Goal: Task Accomplishment & Management: Use online tool/utility

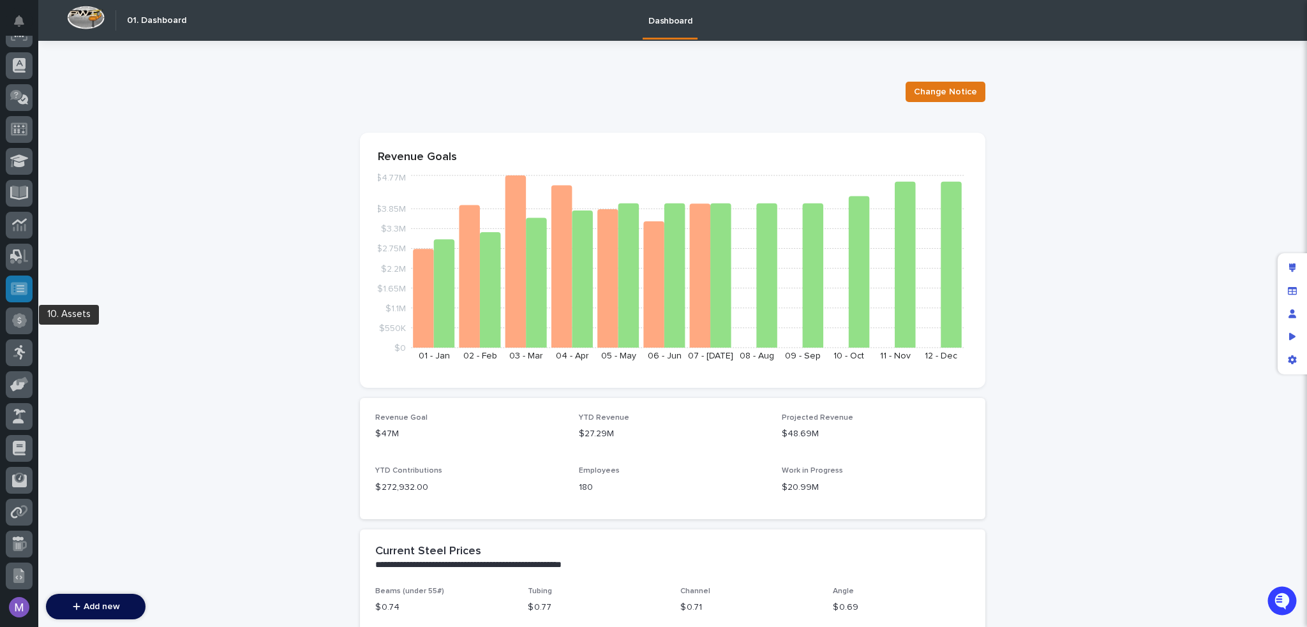
scroll to position [398, 0]
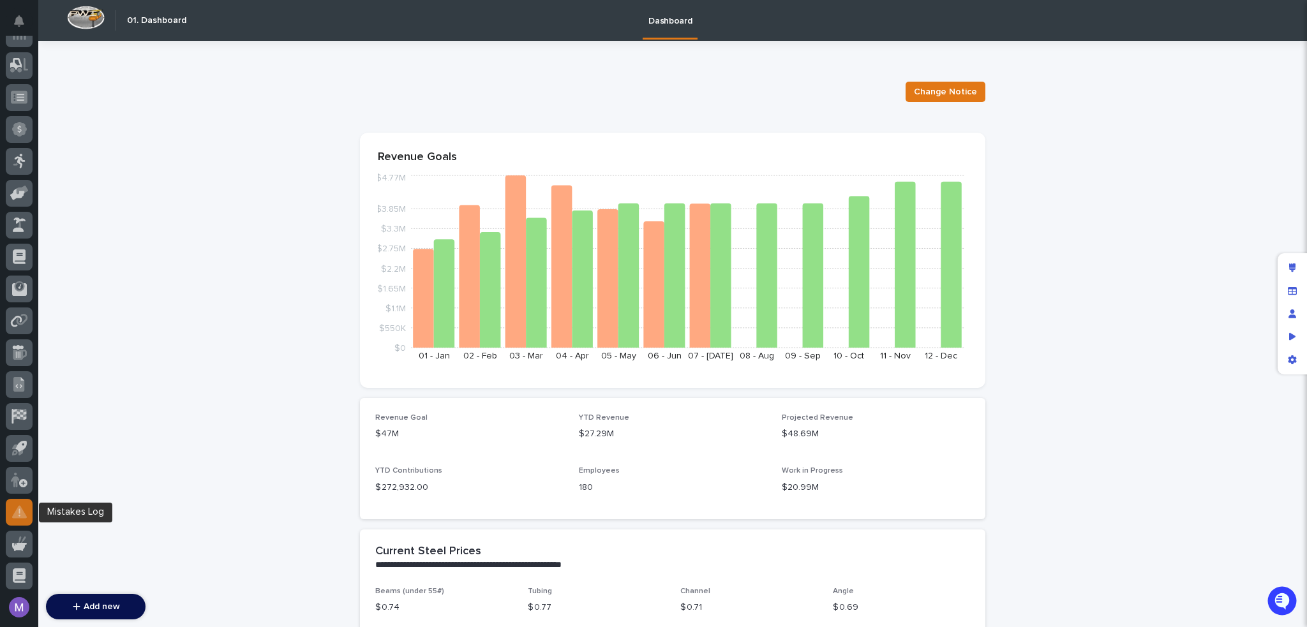
click at [19, 515] on icon at bounding box center [20, 513] width 2 height 8
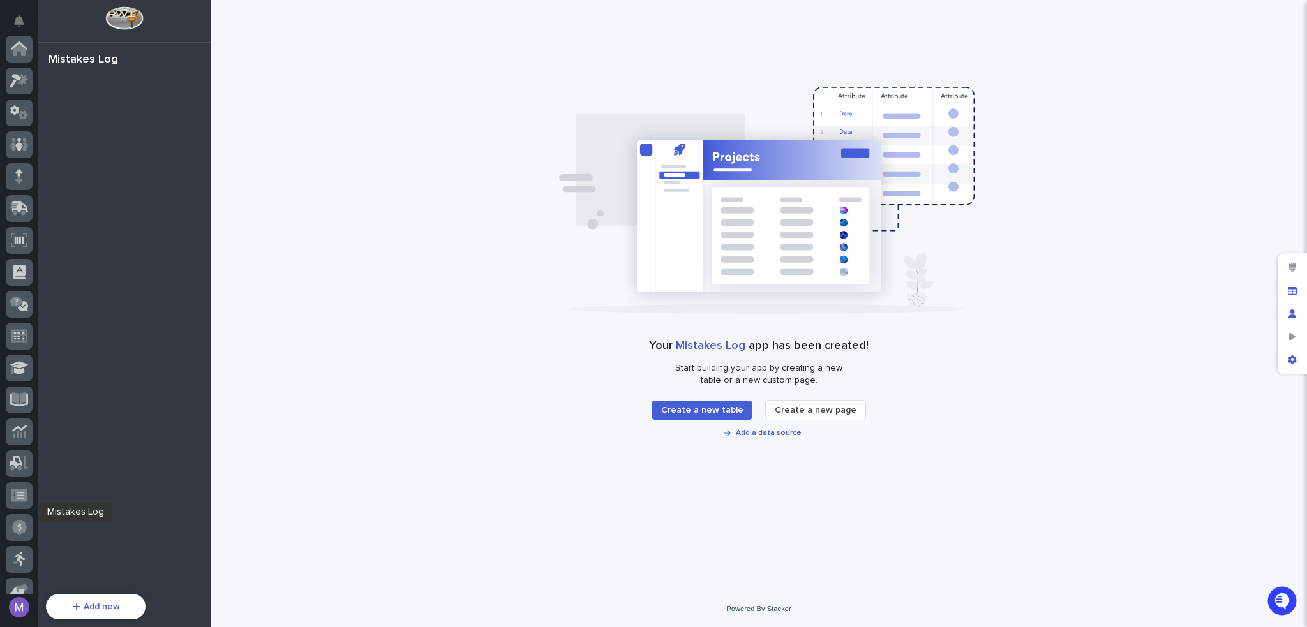
scroll to position [398, 0]
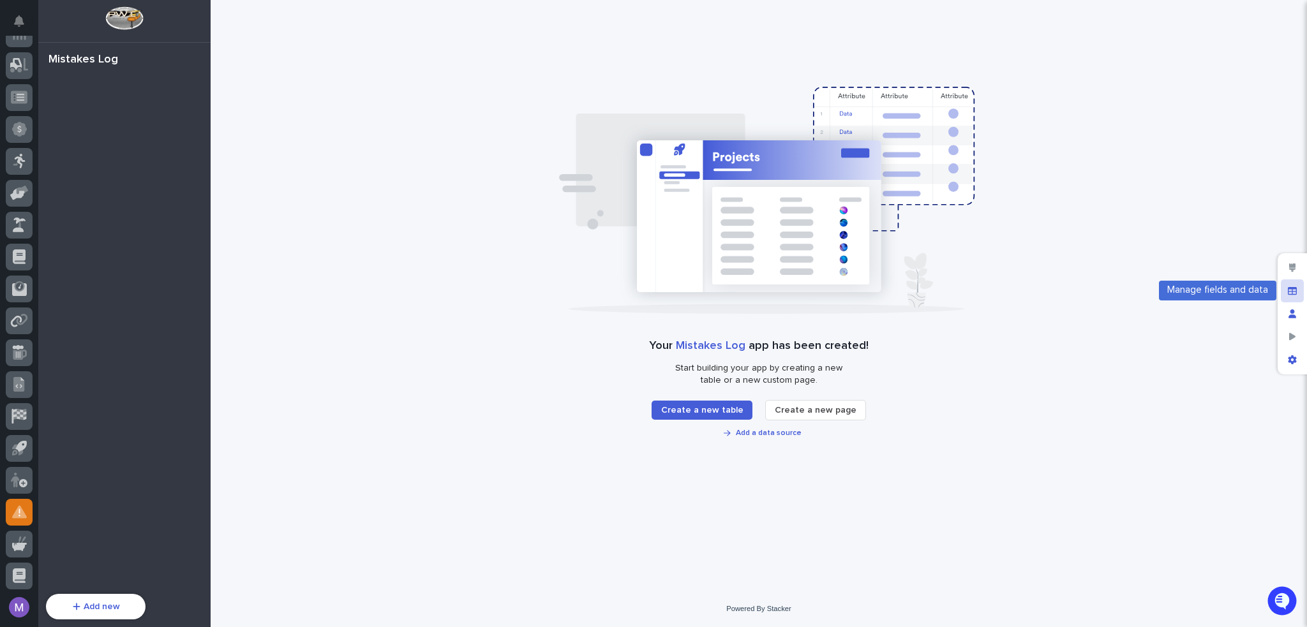
click at [1287, 284] on div "Manage fields and data" at bounding box center [1292, 291] width 23 height 23
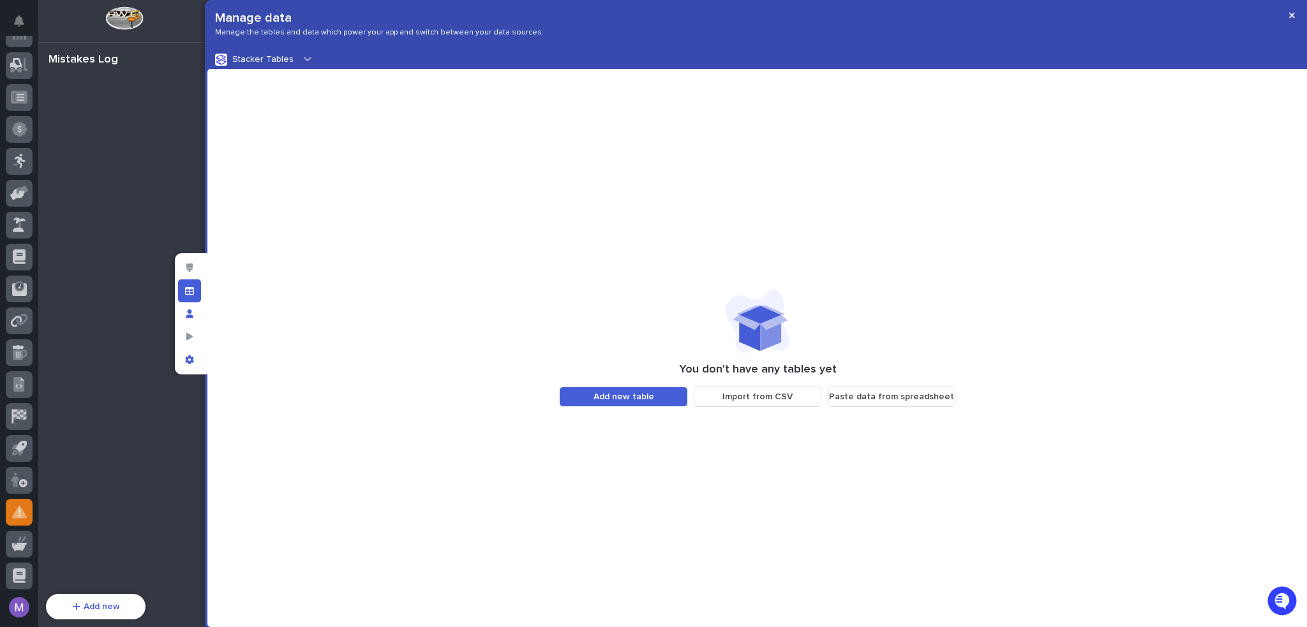
click at [301, 63] on icon at bounding box center [307, 58] width 13 height 13
click at [428, 171] on div "You don't have any tables yet Add new table Import from CSV Paste data from spr…" at bounding box center [757, 348] width 1100 height 558
click at [647, 400] on span "Add new table" at bounding box center [624, 397] width 61 height 9
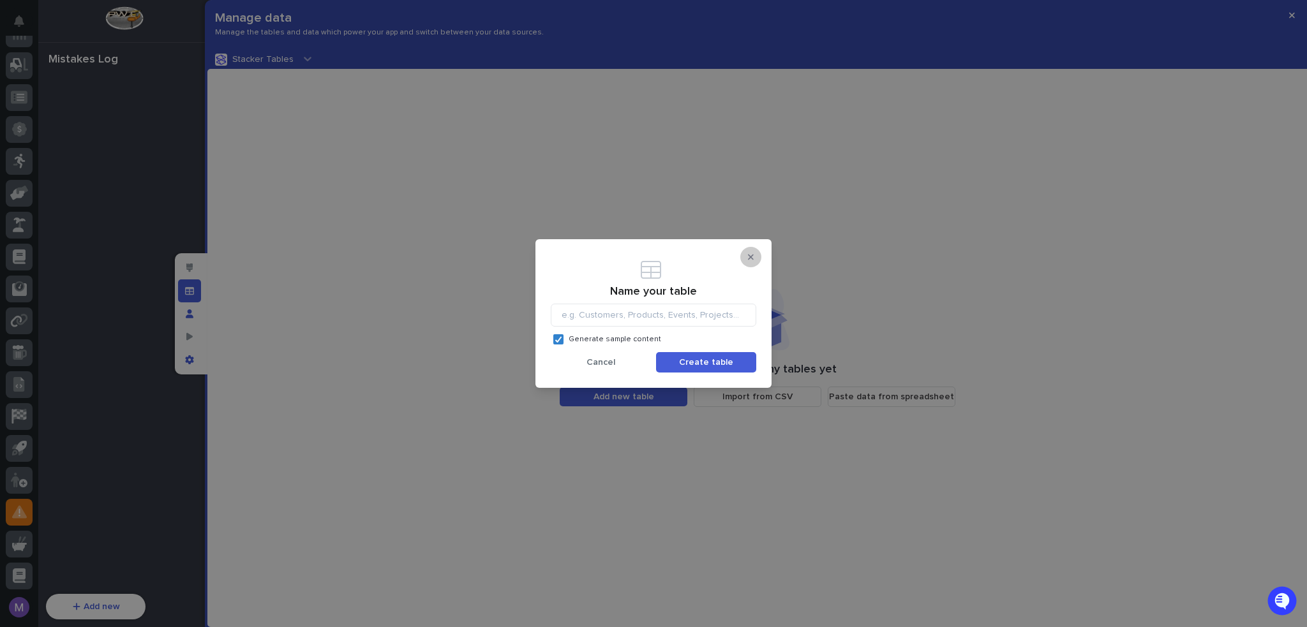
click at [752, 254] on icon "button" at bounding box center [751, 257] width 6 height 9
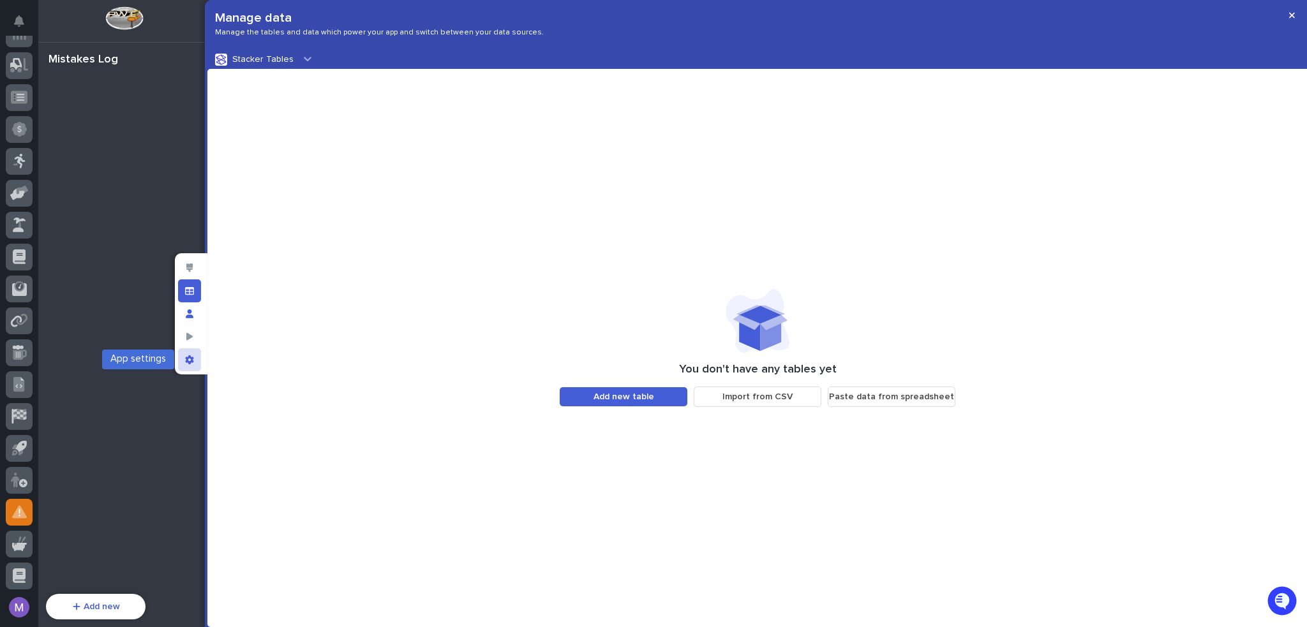
click at [194, 361] on div "App settings" at bounding box center [189, 360] width 23 height 23
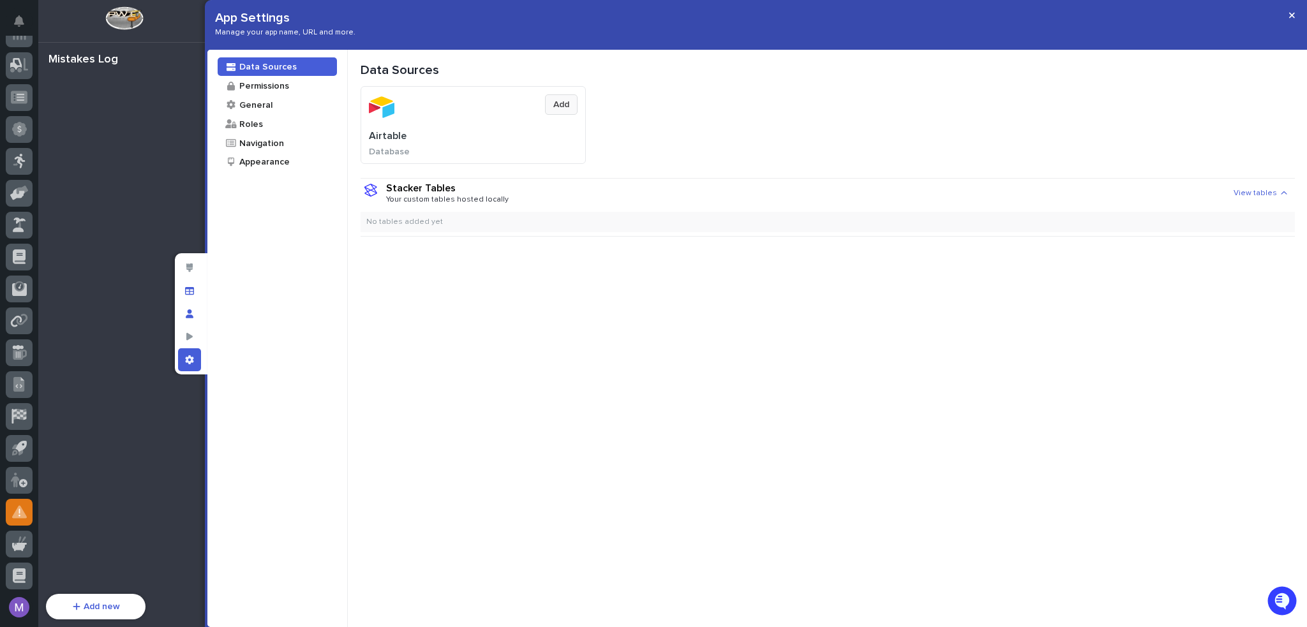
click at [551, 107] on button "Add" at bounding box center [561, 104] width 33 height 20
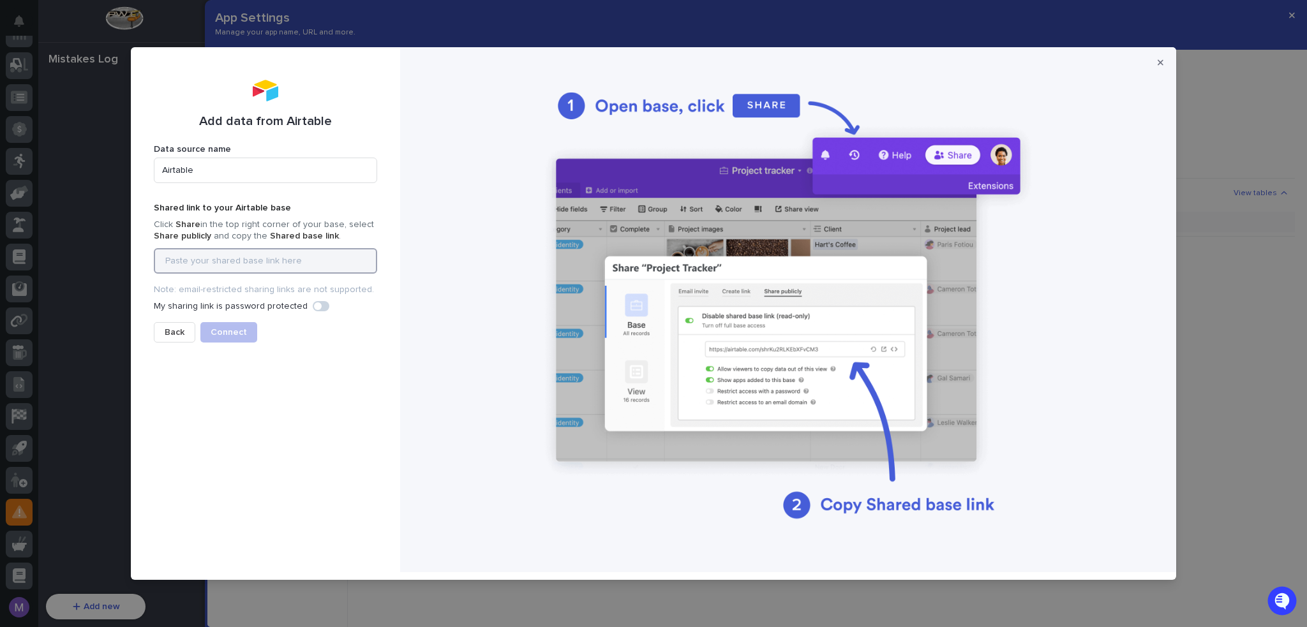
click at [259, 259] on input at bounding box center [265, 261] width 223 height 26
paste input "[URL][DOMAIN_NAME]"
type input "[URL][DOMAIN_NAME]"
click at [220, 330] on span "Connect" at bounding box center [229, 332] width 36 height 9
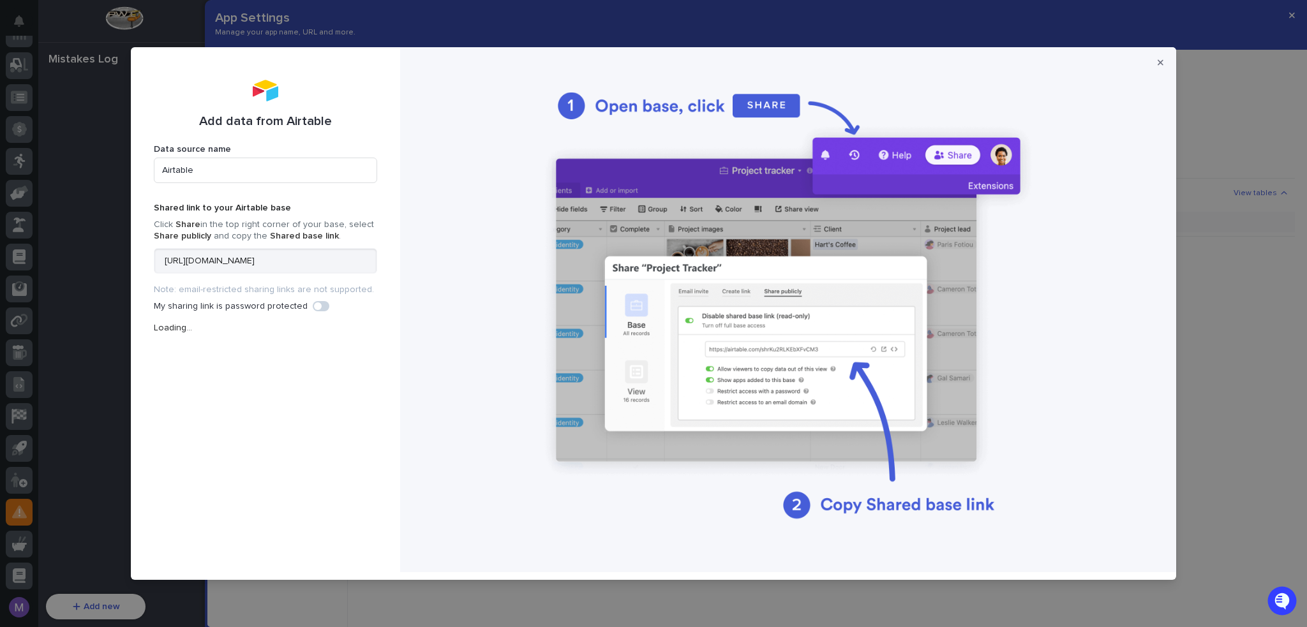
scroll to position [0, 0]
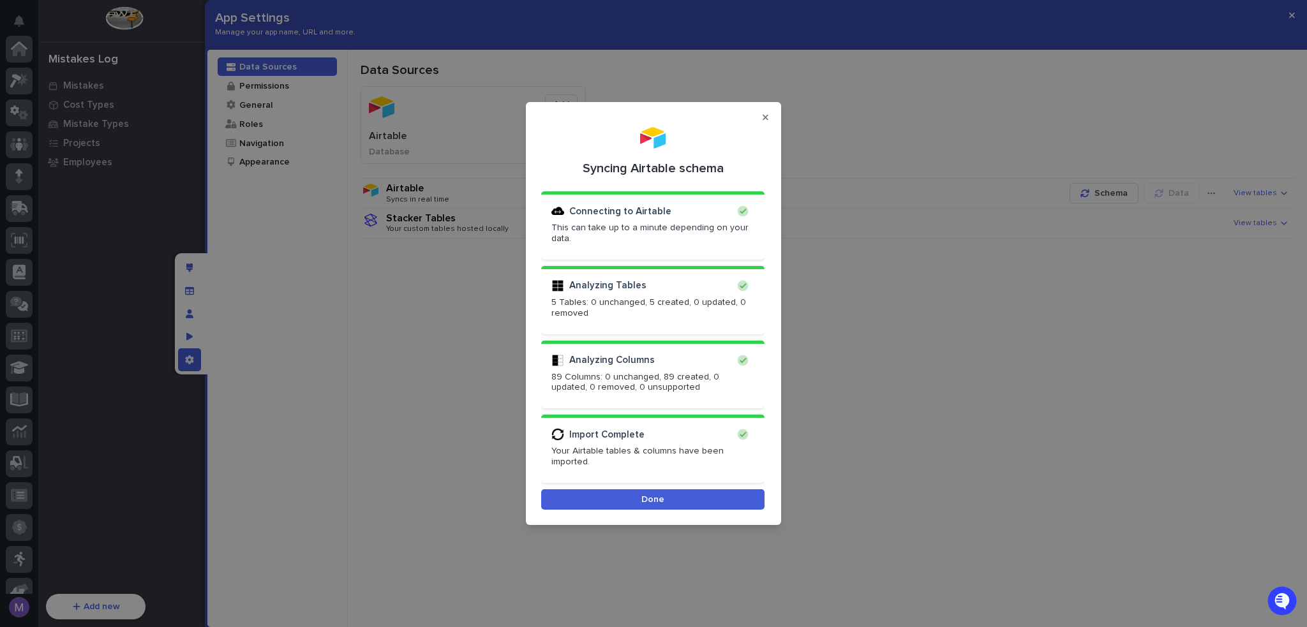
scroll to position [398, 0]
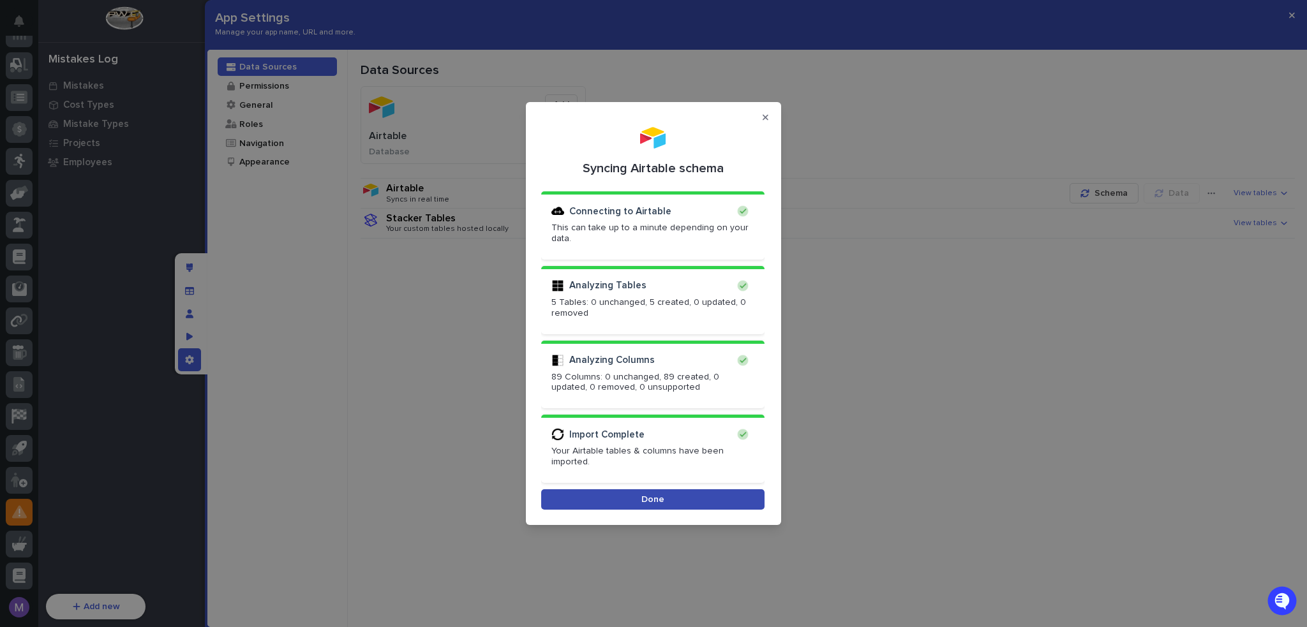
click at [719, 490] on button "Done" at bounding box center [652, 500] width 223 height 20
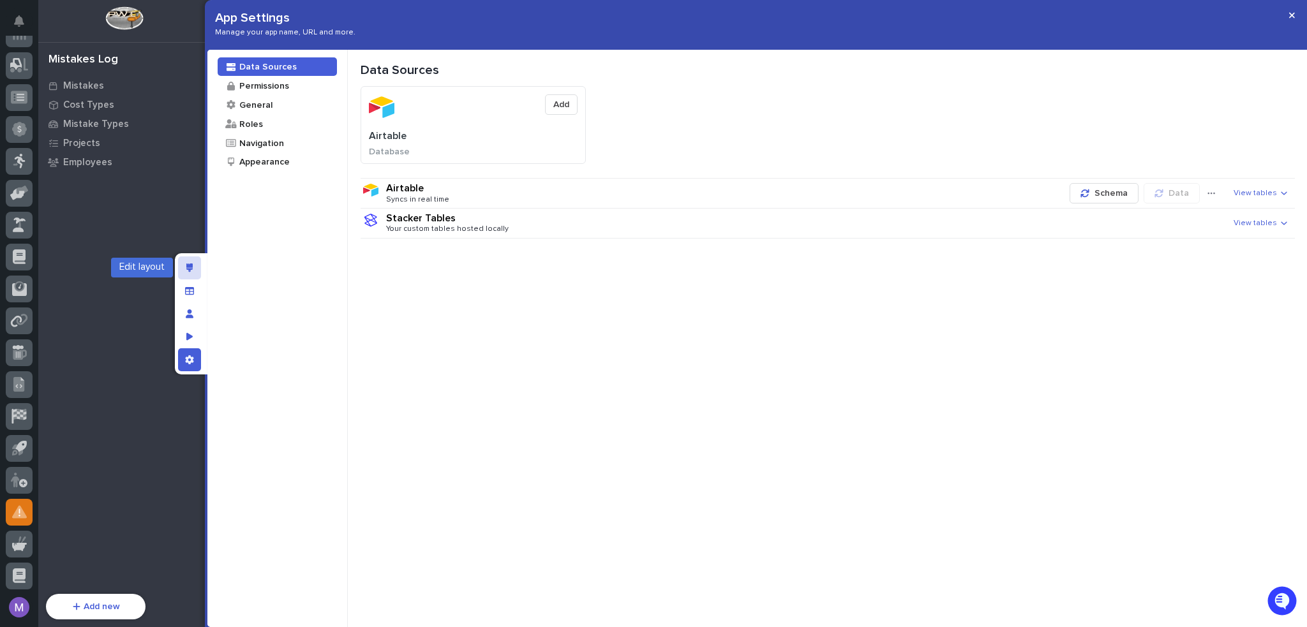
click at [193, 267] on div "Edit layout" at bounding box center [189, 268] width 23 height 23
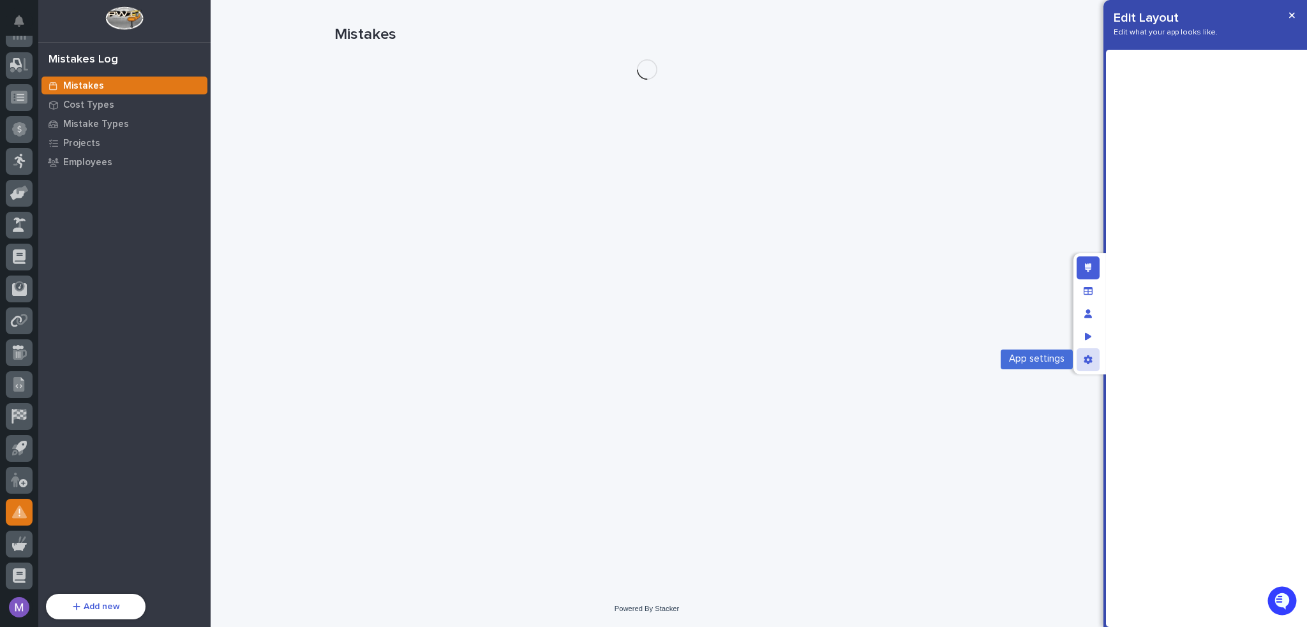
click at [1092, 367] on div "App settings" at bounding box center [1088, 360] width 23 height 23
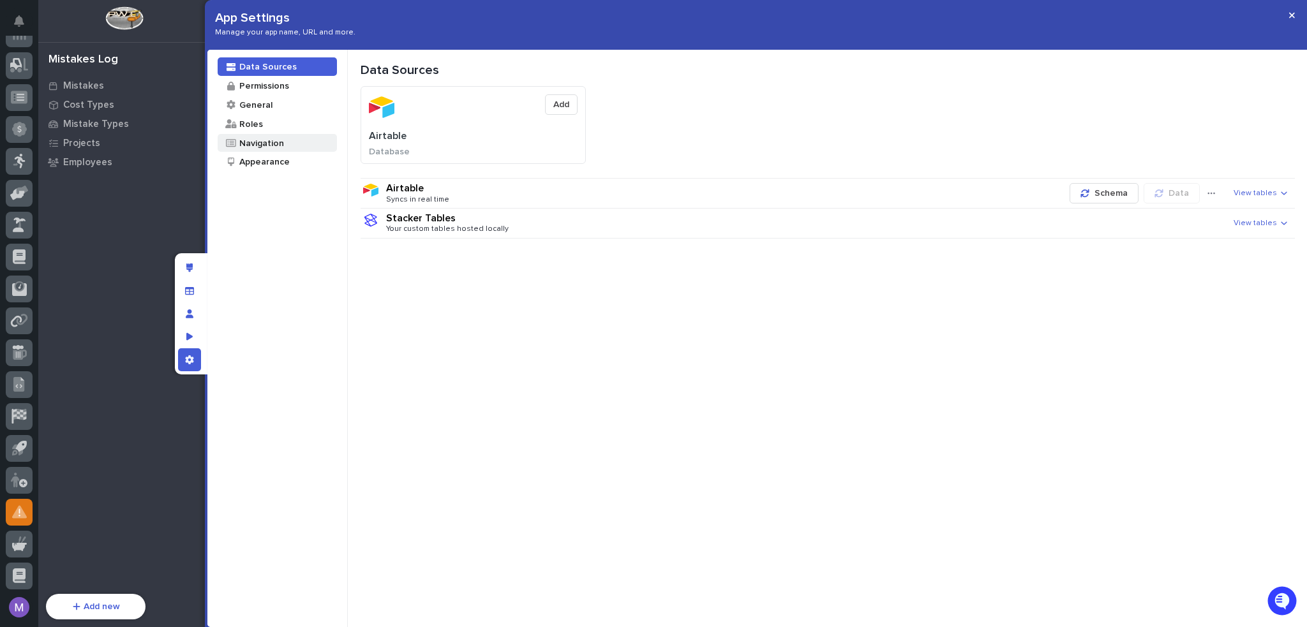
click at [271, 142] on div "Navigation" at bounding box center [261, 143] width 46 height 12
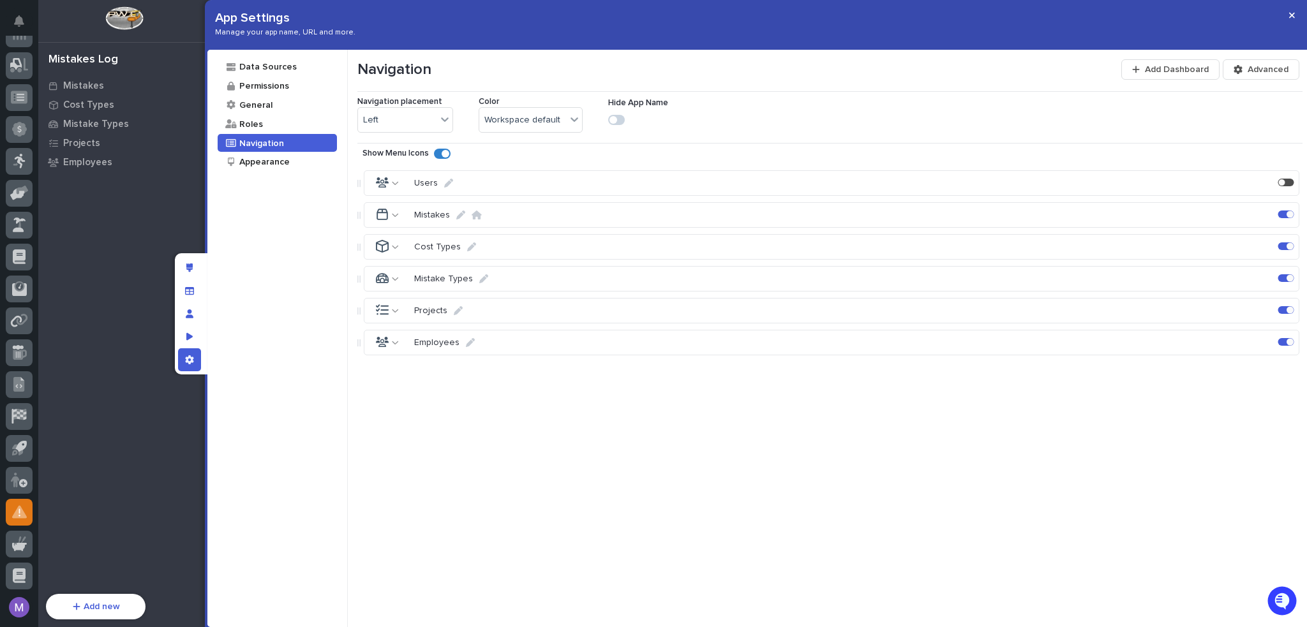
click at [1278, 338] on div at bounding box center [1286, 342] width 16 height 8
click at [1287, 310] on div at bounding box center [1290, 309] width 7 height 7
click at [191, 268] on icon "Edit layout" at bounding box center [189, 268] width 7 height 9
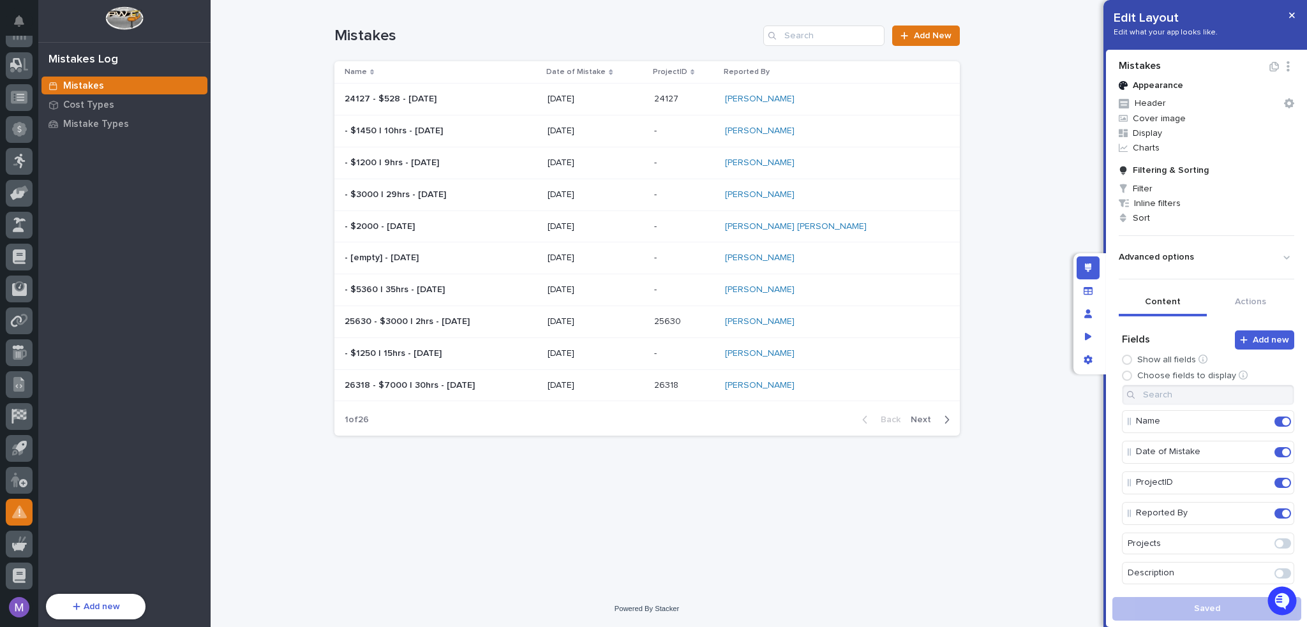
click at [994, 152] on div "Loading... Saving… Loading... Saving… Mistakes ******** Add New Name Date of Mi…" at bounding box center [647, 295] width 873 height 591
click at [1165, 126] on span "Display" at bounding box center [1207, 133] width 186 height 15
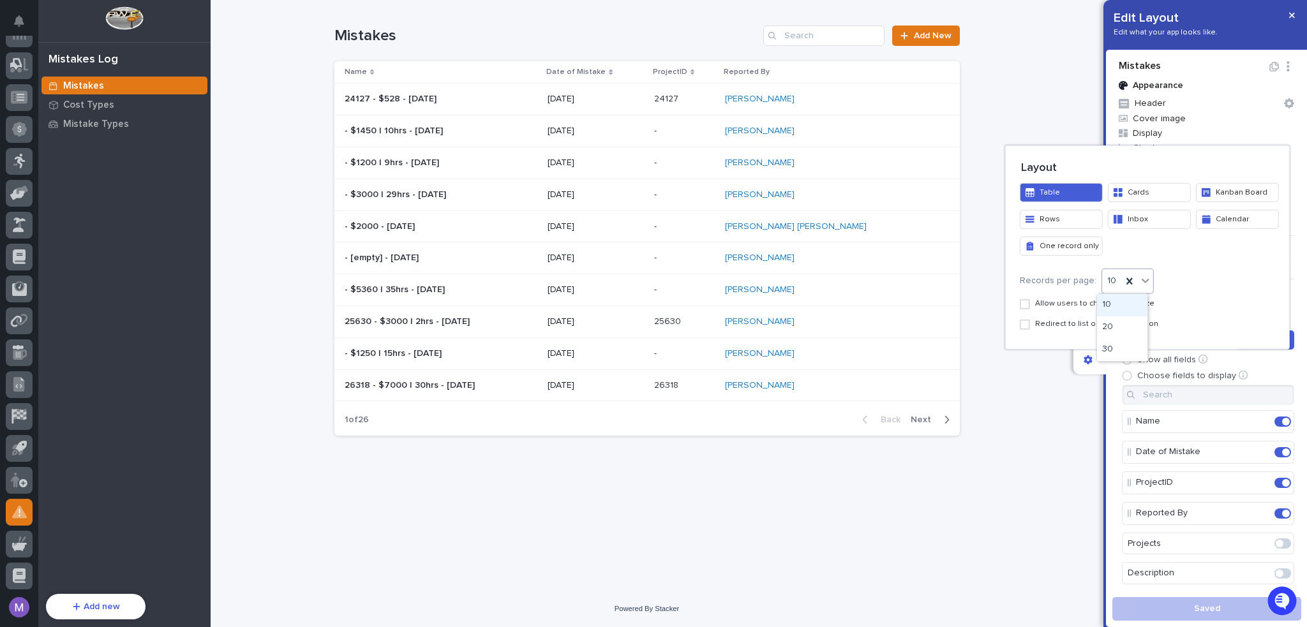
drag, startPoint x: 1139, startPoint y: 278, endPoint x: 1136, endPoint y: 298, distance: 20.6
click at [1139, 279] on icon at bounding box center [1145, 280] width 13 height 13
click at [1117, 345] on div "30" at bounding box center [1122, 350] width 50 height 22
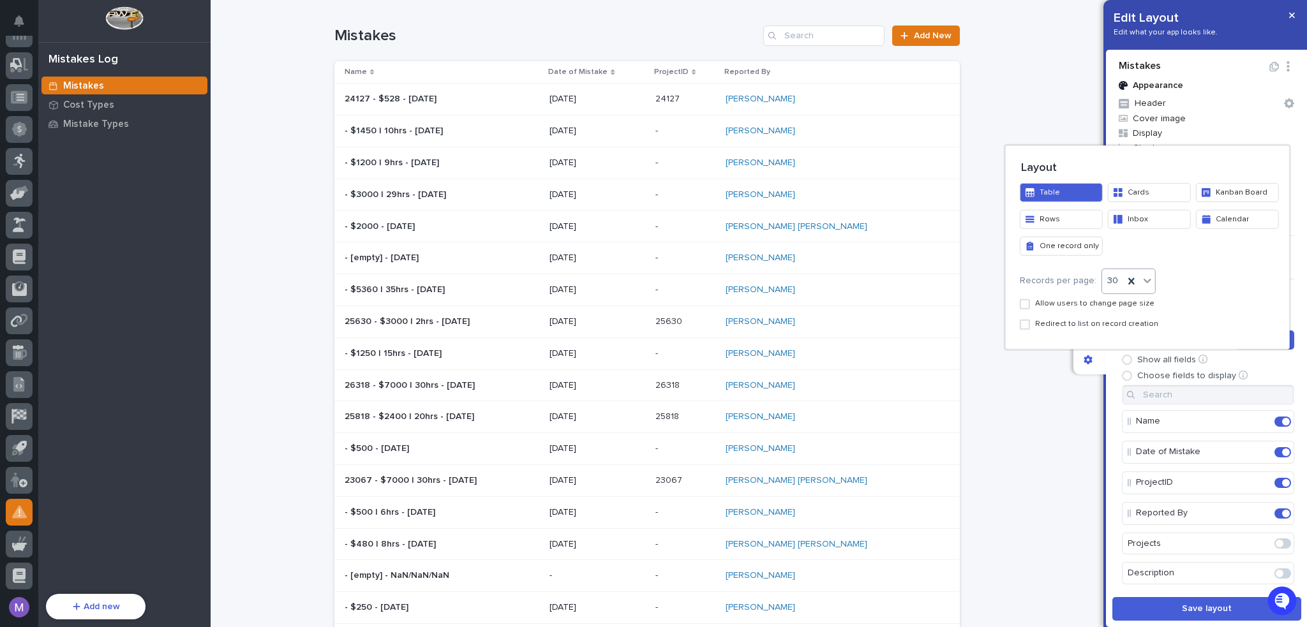
click at [1103, 328] on span "Redirect to list on record creation" at bounding box center [1096, 324] width 123 height 9
click at [1119, 375] on div at bounding box center [653, 313] width 1307 height 627
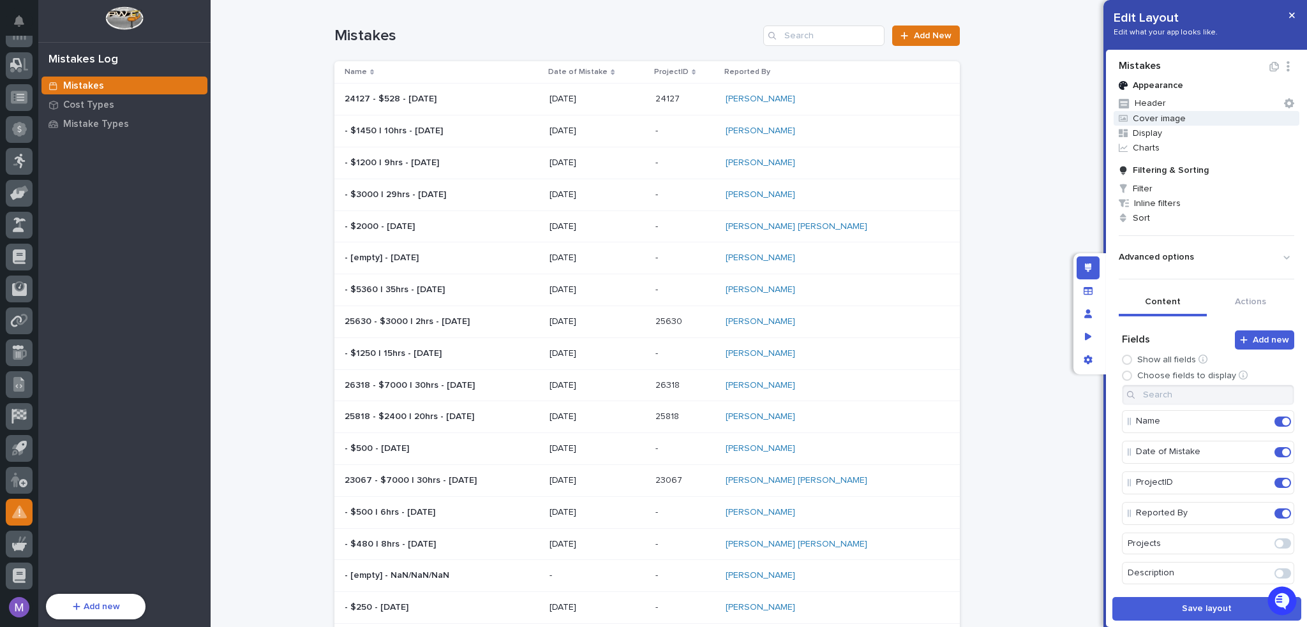
click at [1167, 119] on span "Cover image" at bounding box center [1207, 118] width 186 height 15
click at [1108, 193] on div at bounding box center [653, 313] width 1307 height 627
click at [1162, 102] on button "Header" at bounding box center [1207, 103] width 186 height 15
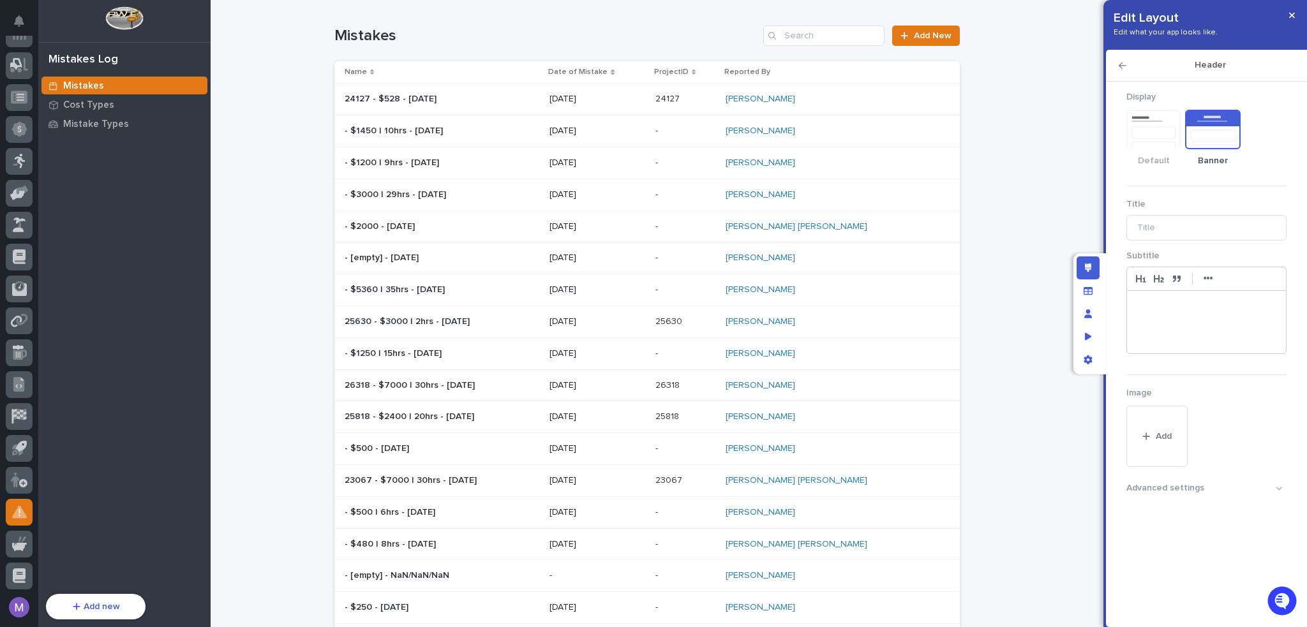
click at [1213, 133] on rect "Banner" at bounding box center [1213, 129] width 54 height 38
click at [1170, 229] on input "Title" at bounding box center [1207, 228] width 160 height 26
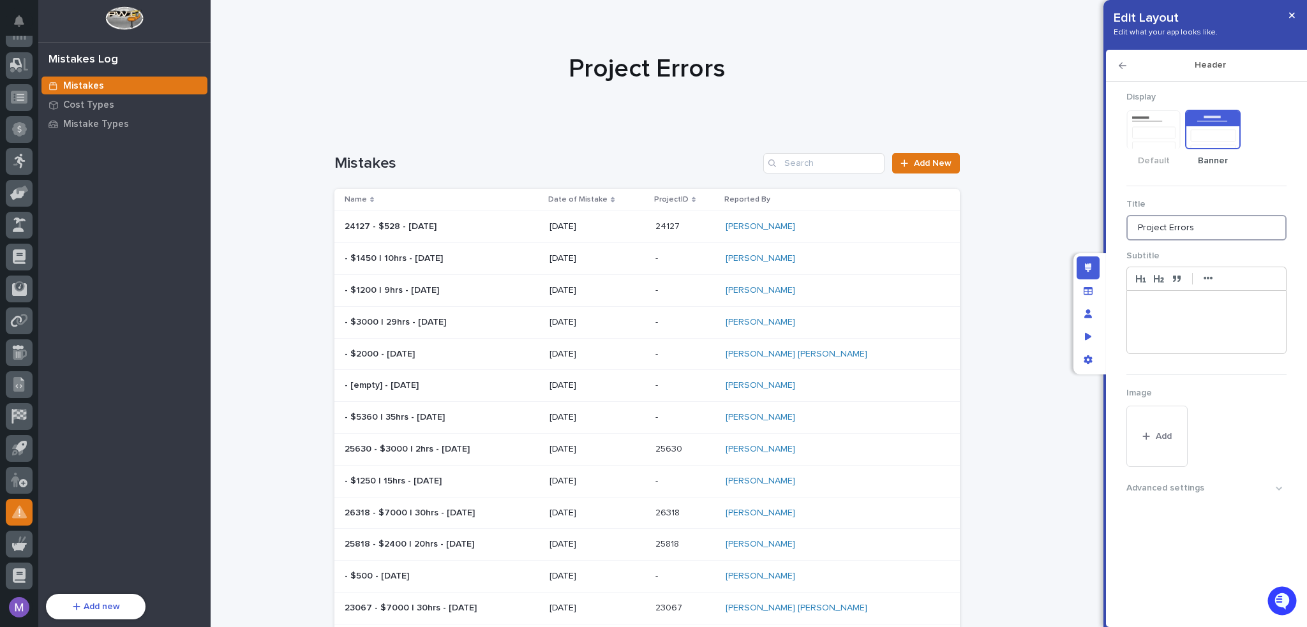
drag, startPoint x: 1199, startPoint y: 230, endPoint x: 1093, endPoint y: 221, distance: 106.3
click at [1093, 221] on div "Edit Layout Edit what your app looks like. Header Display Default Banner Title …" at bounding box center [653, 313] width 1307 height 627
type input "Project Errors"
click at [1172, 123] on rect "Default" at bounding box center [1154, 130] width 52 height 38
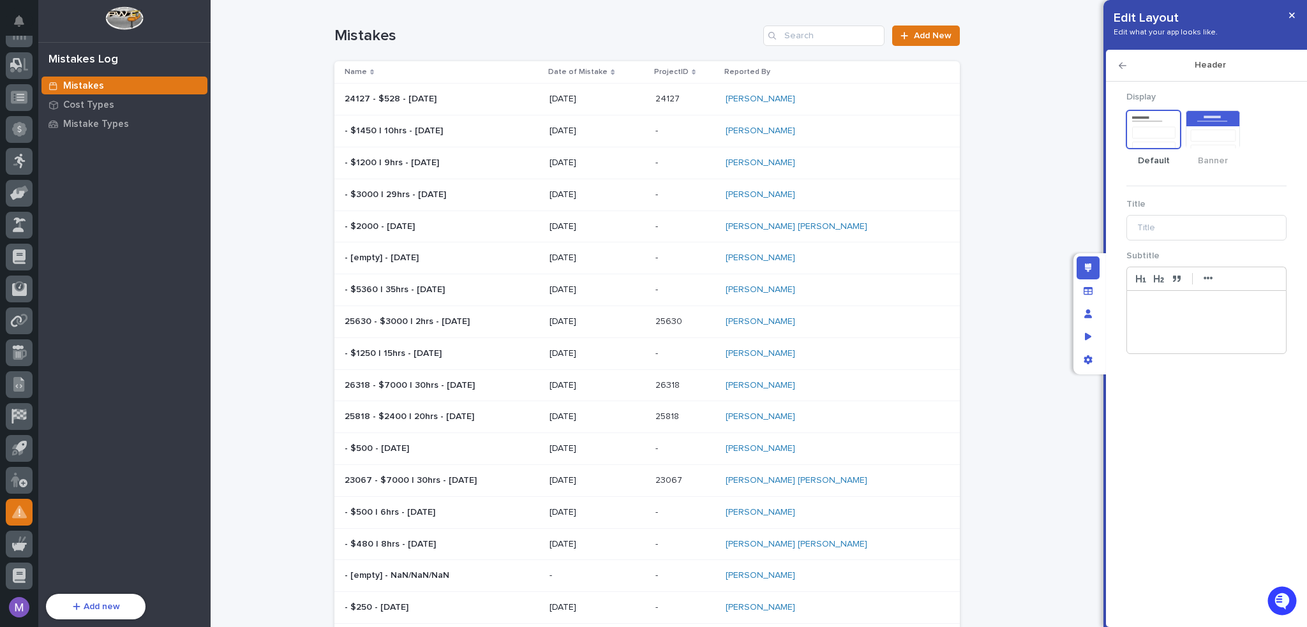
click at [1123, 66] on icon "button" at bounding box center [1123, 66] width 8 height 6
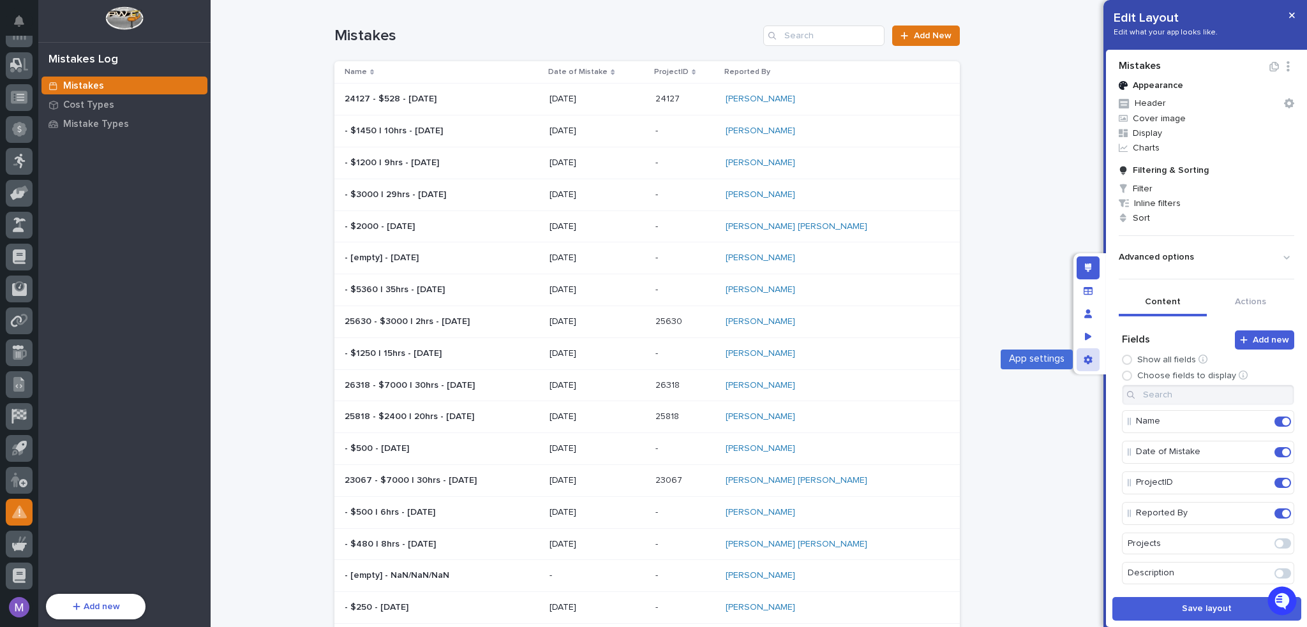
click at [1090, 359] on icon "App settings" at bounding box center [1088, 360] width 8 height 9
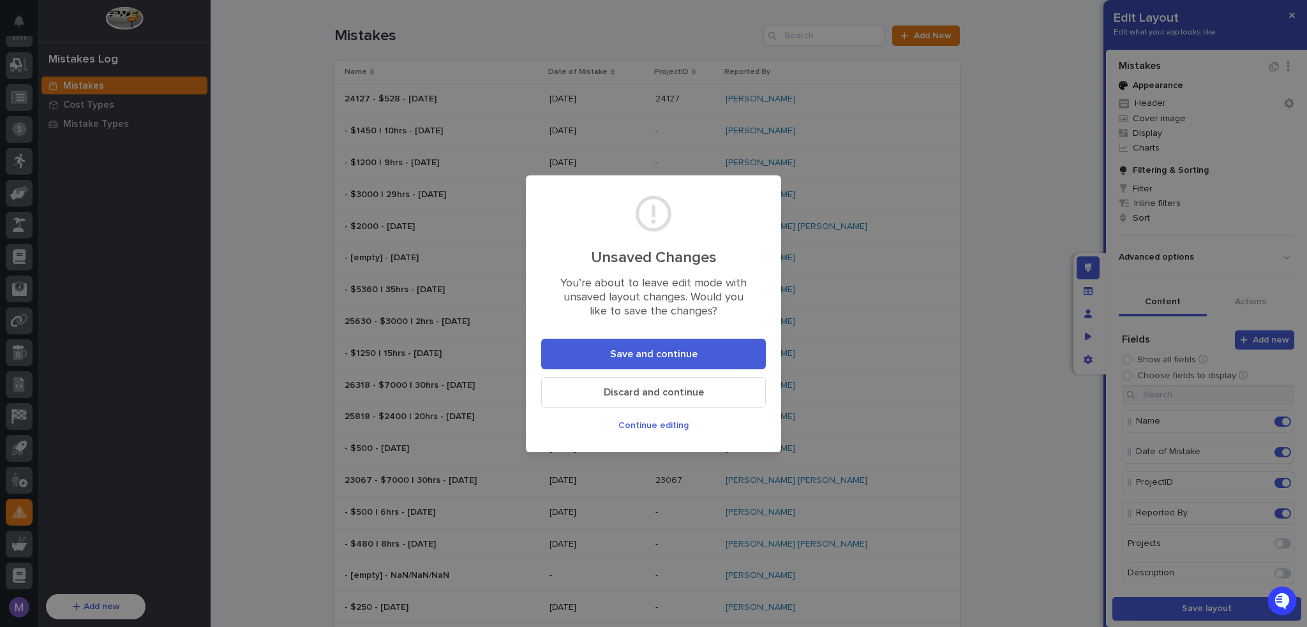
click at [726, 350] on button "Save and continue" at bounding box center [653, 354] width 225 height 31
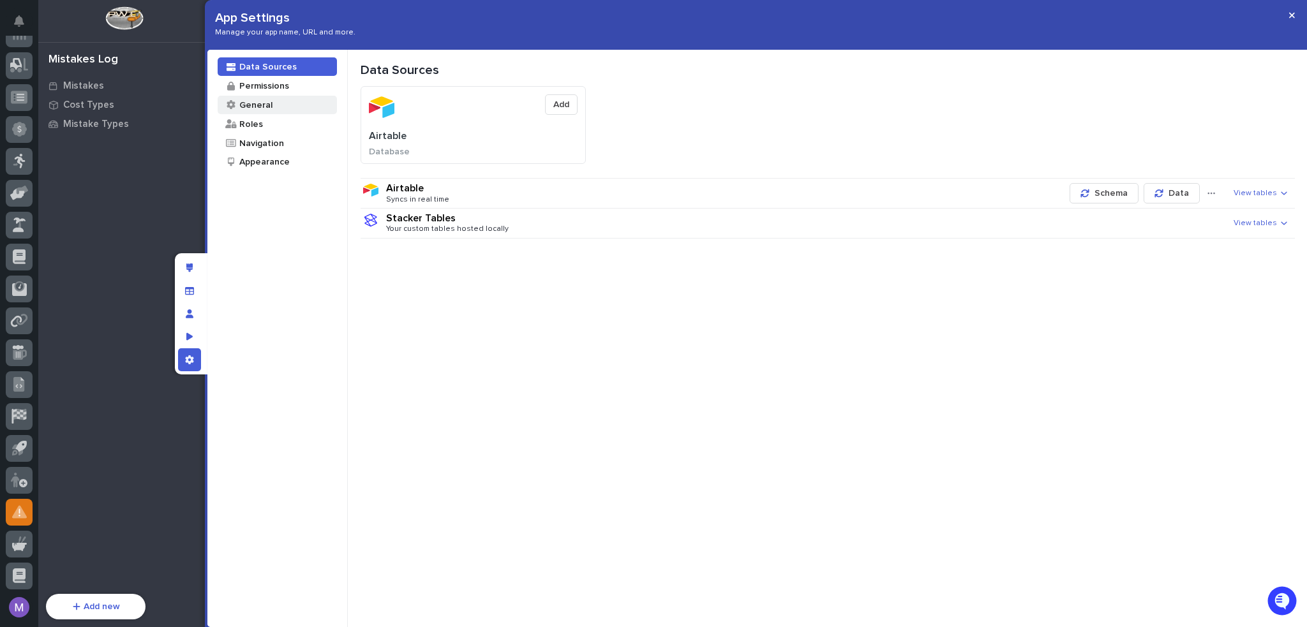
click at [260, 109] on div "General" at bounding box center [255, 105] width 34 height 12
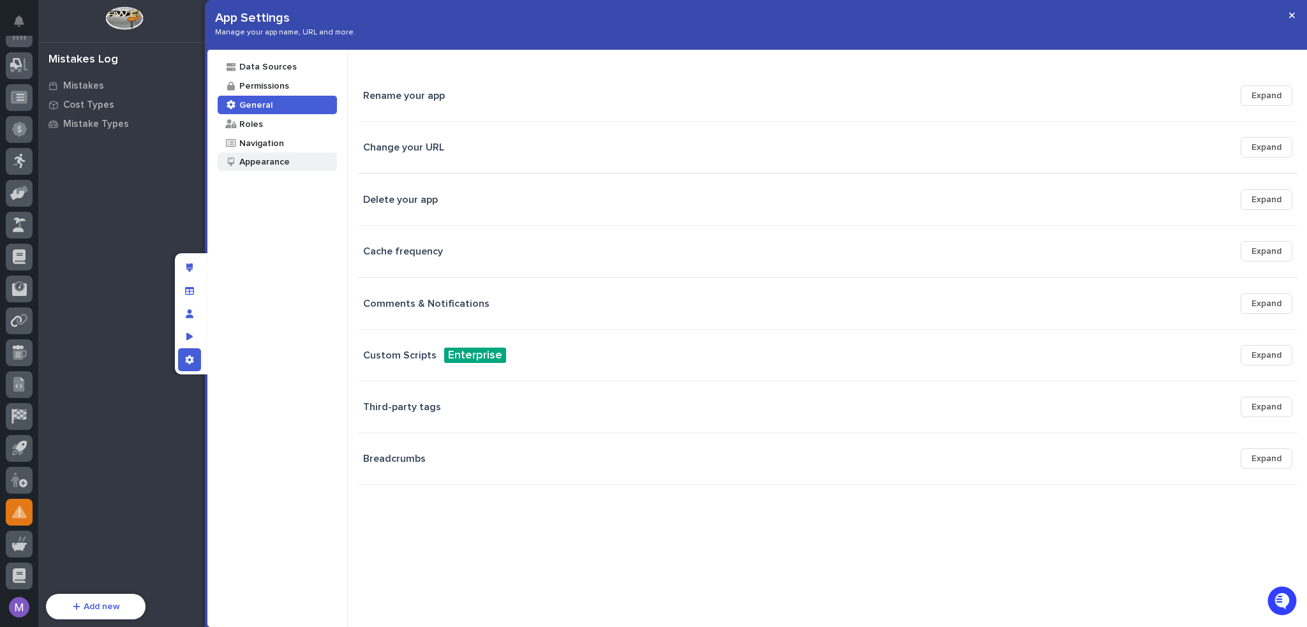
click at [273, 166] on div "Appearance" at bounding box center [264, 162] width 52 height 12
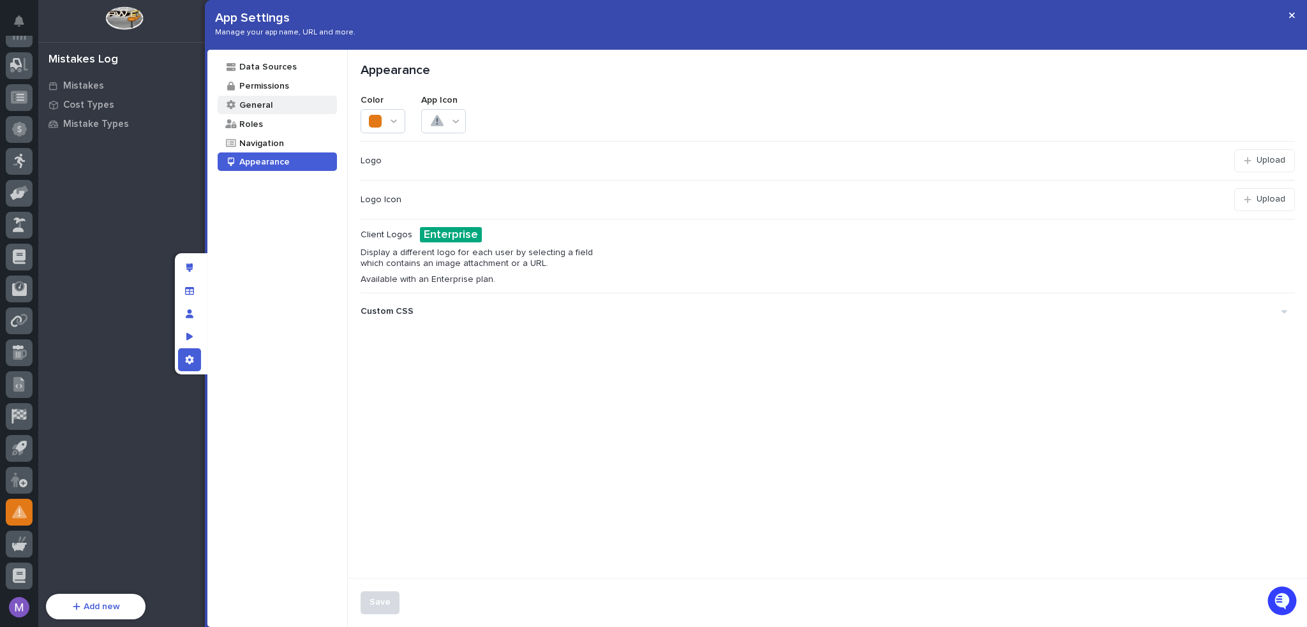
click at [265, 99] on div "General" at bounding box center [255, 105] width 34 height 12
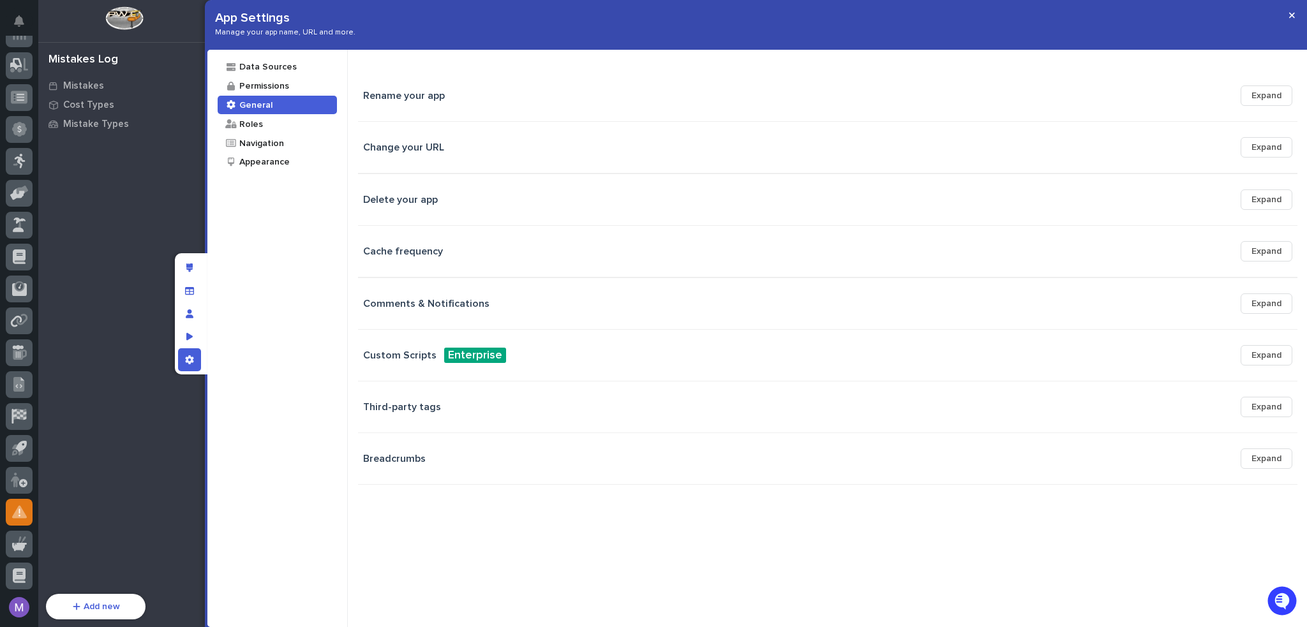
click at [1282, 312] on button "Expand" at bounding box center [1267, 304] width 52 height 20
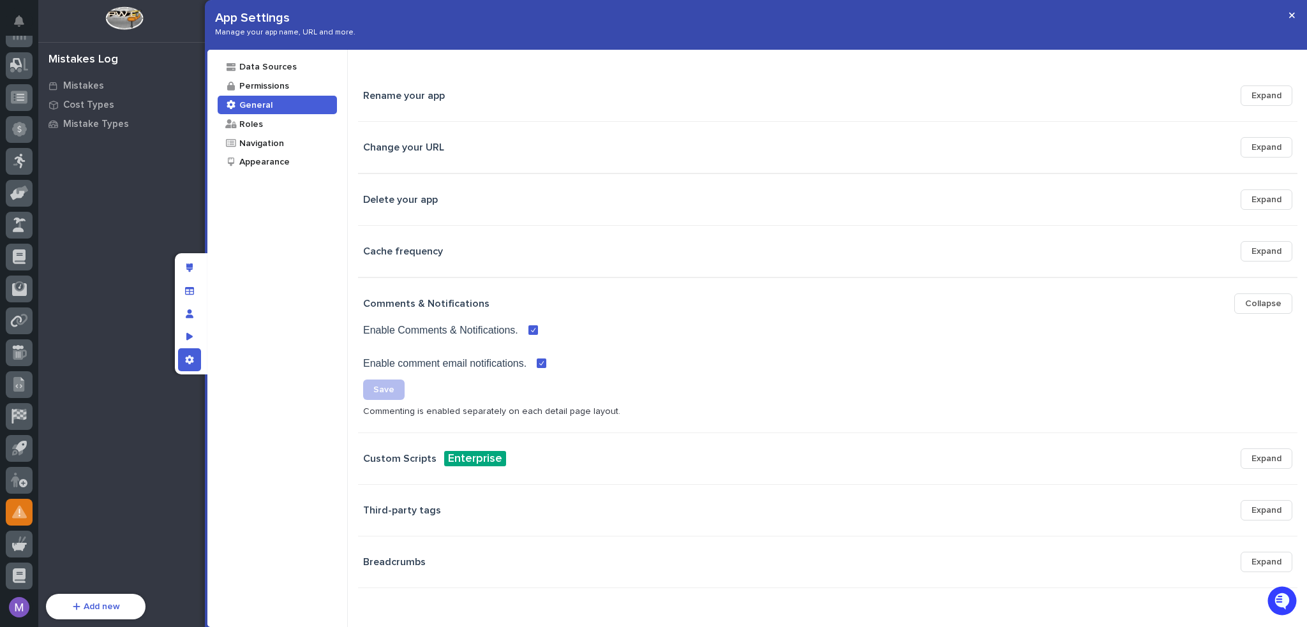
click at [1282, 311] on button "Collapse" at bounding box center [1263, 304] width 58 height 20
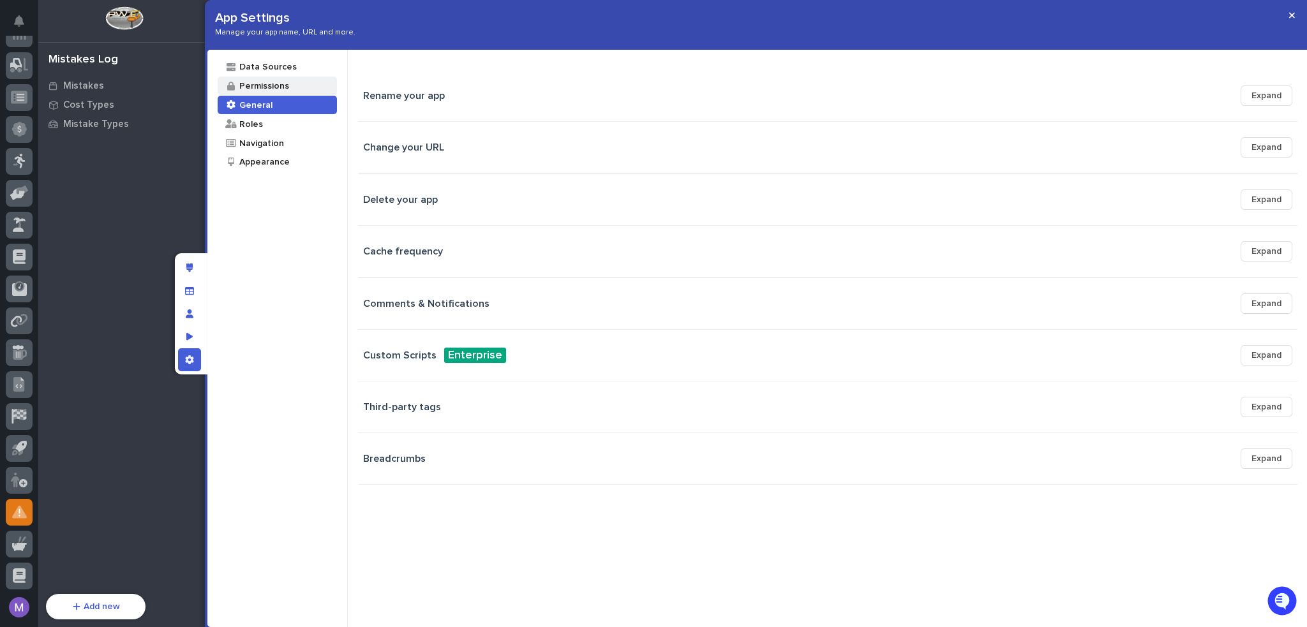
click at [259, 81] on div "Permissions" at bounding box center [263, 86] width 51 height 12
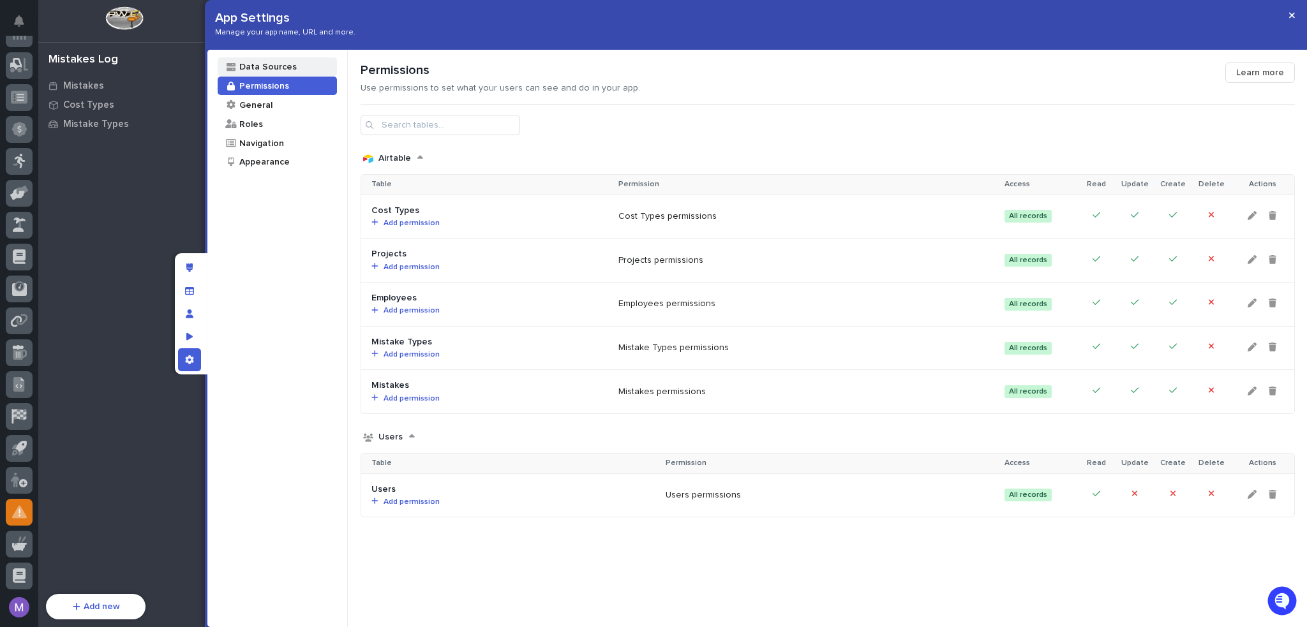
click at [265, 67] on div "Data Sources" at bounding box center [267, 67] width 59 height 12
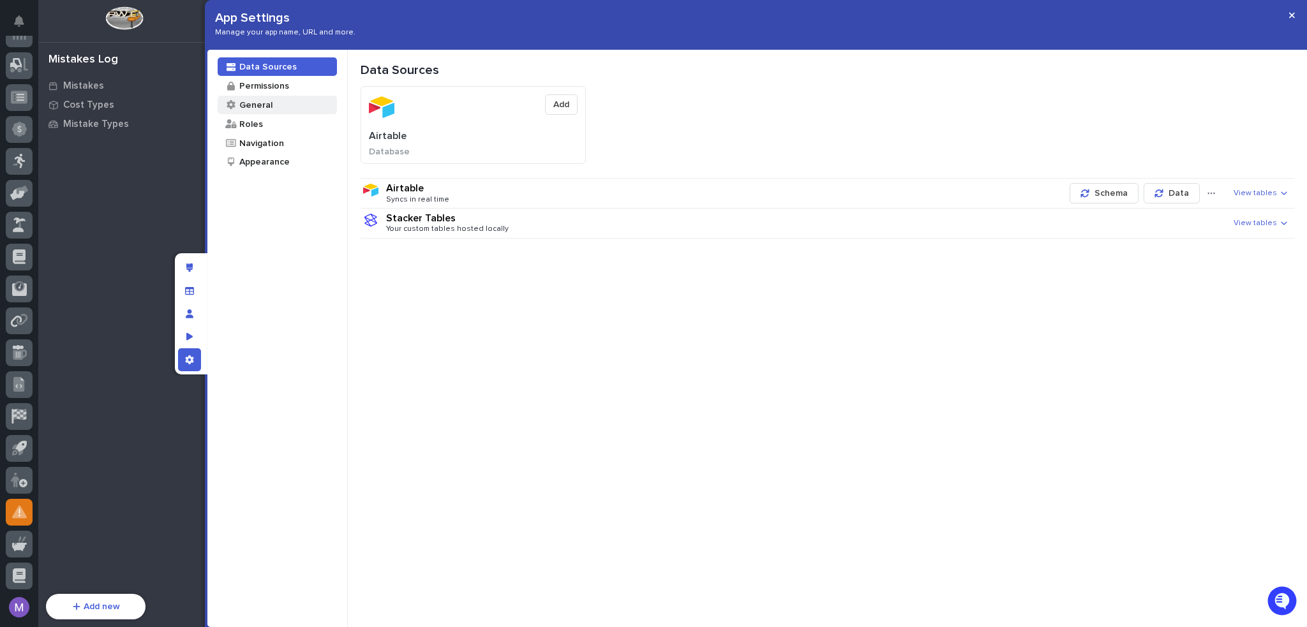
click at [260, 104] on div "General" at bounding box center [255, 105] width 34 height 12
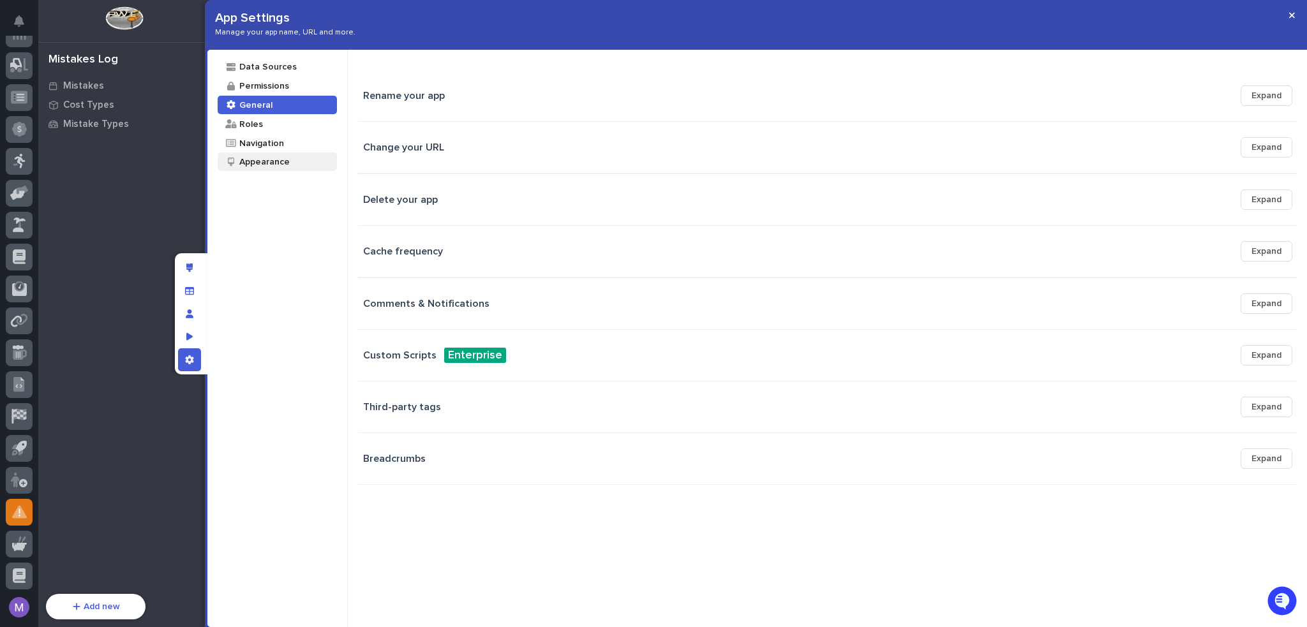
click at [270, 163] on div "Appearance" at bounding box center [264, 162] width 52 height 12
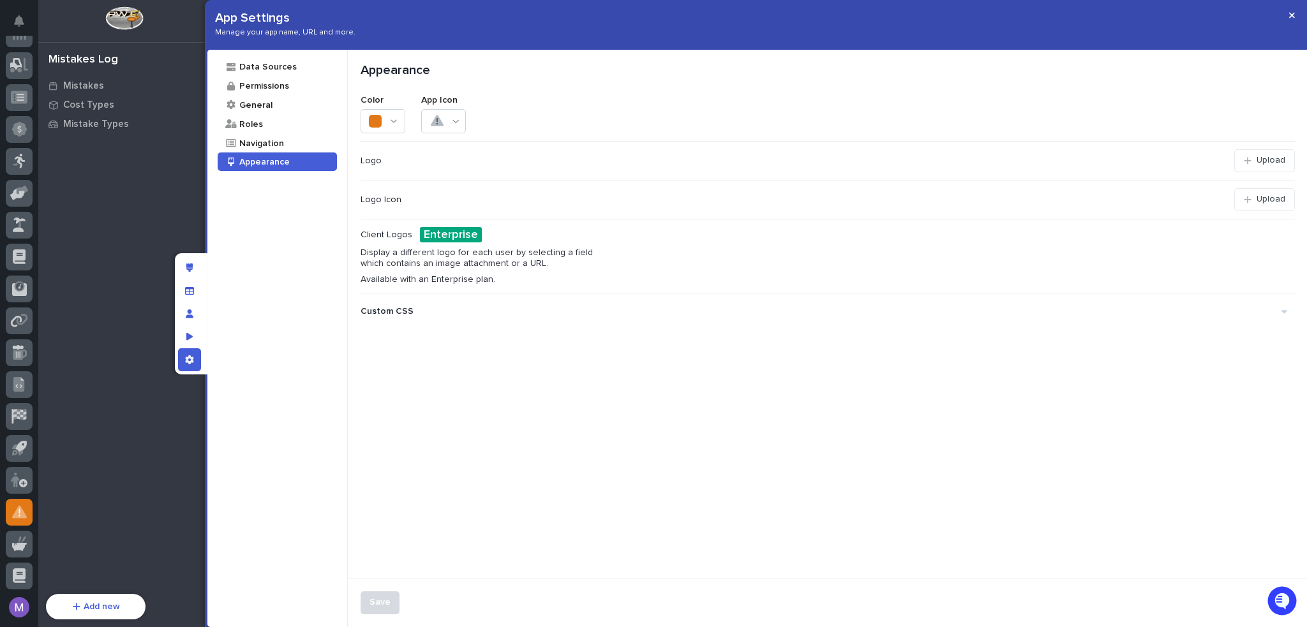
click at [428, 160] on div "Logo" at bounding box center [798, 161] width 874 height 11
click at [399, 126] on div at bounding box center [383, 121] width 45 height 24
click at [622, 116] on div "Color App Icon" at bounding box center [828, 109] width 934 height 49
click at [457, 121] on icon at bounding box center [456, 121] width 7 height 9
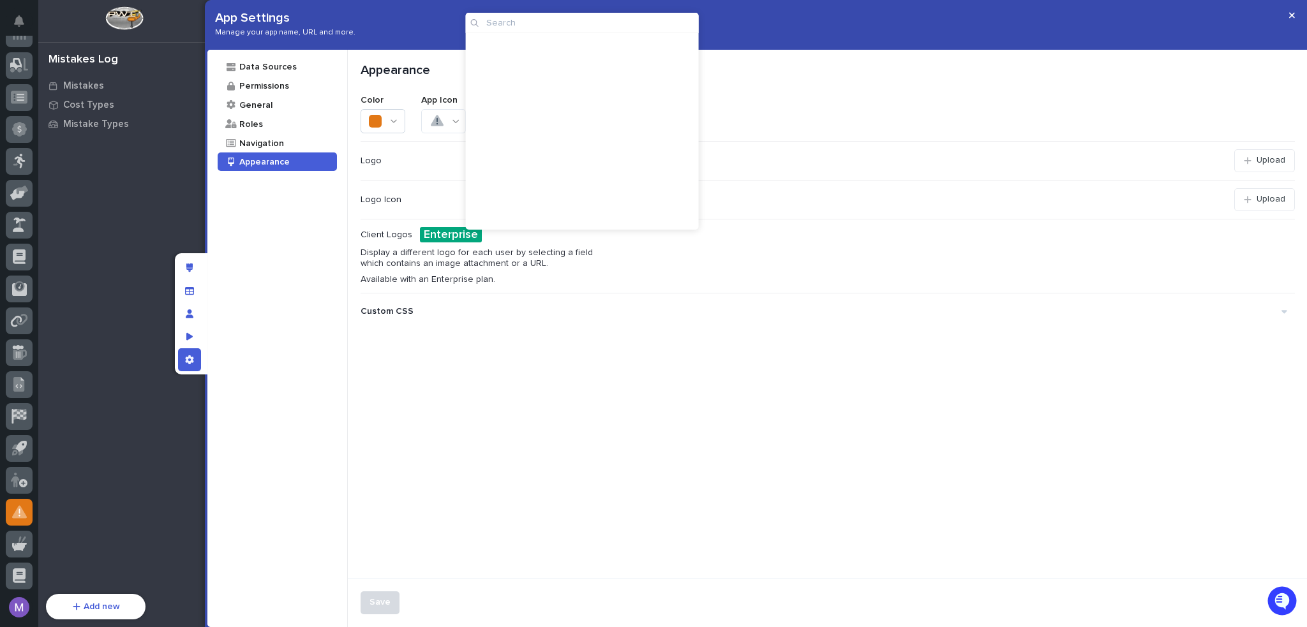
scroll to position [7896, 0]
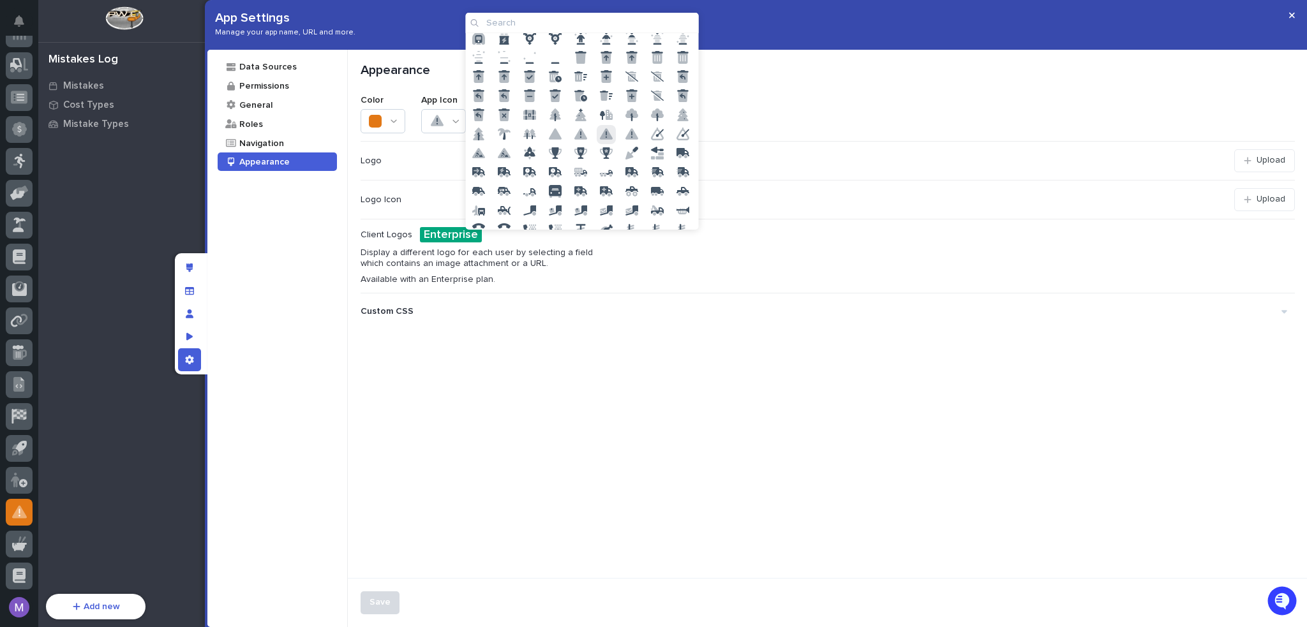
click at [800, 112] on div "Color App Icon" at bounding box center [828, 109] width 934 height 49
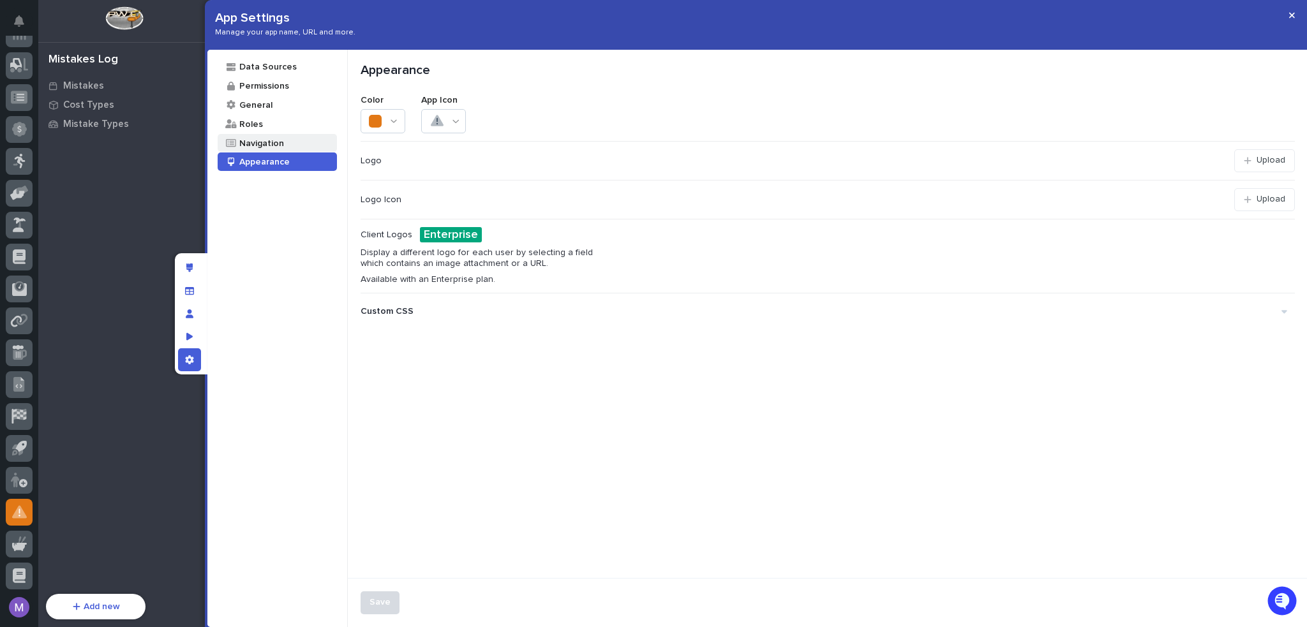
click at [227, 142] on icon at bounding box center [231, 143] width 10 height 8
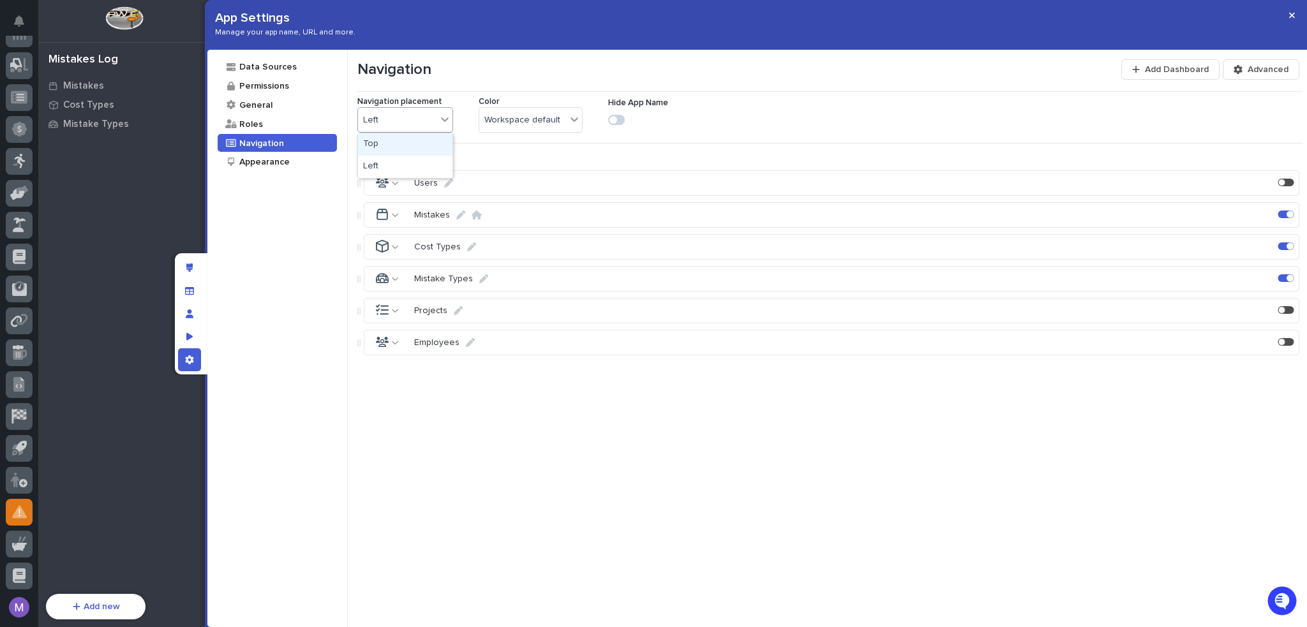
click at [426, 115] on div "Left" at bounding box center [397, 120] width 79 height 13
click at [416, 140] on div "Top" at bounding box center [405, 144] width 94 height 22
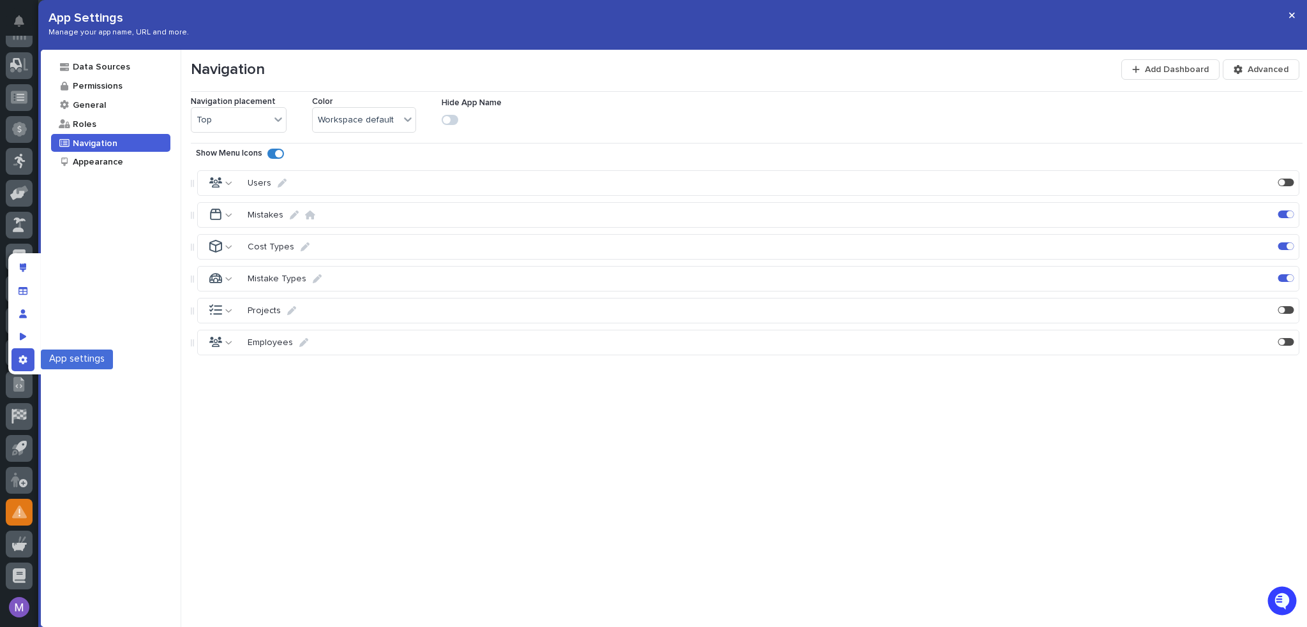
click at [28, 370] on div "App settings" at bounding box center [22, 360] width 23 height 23
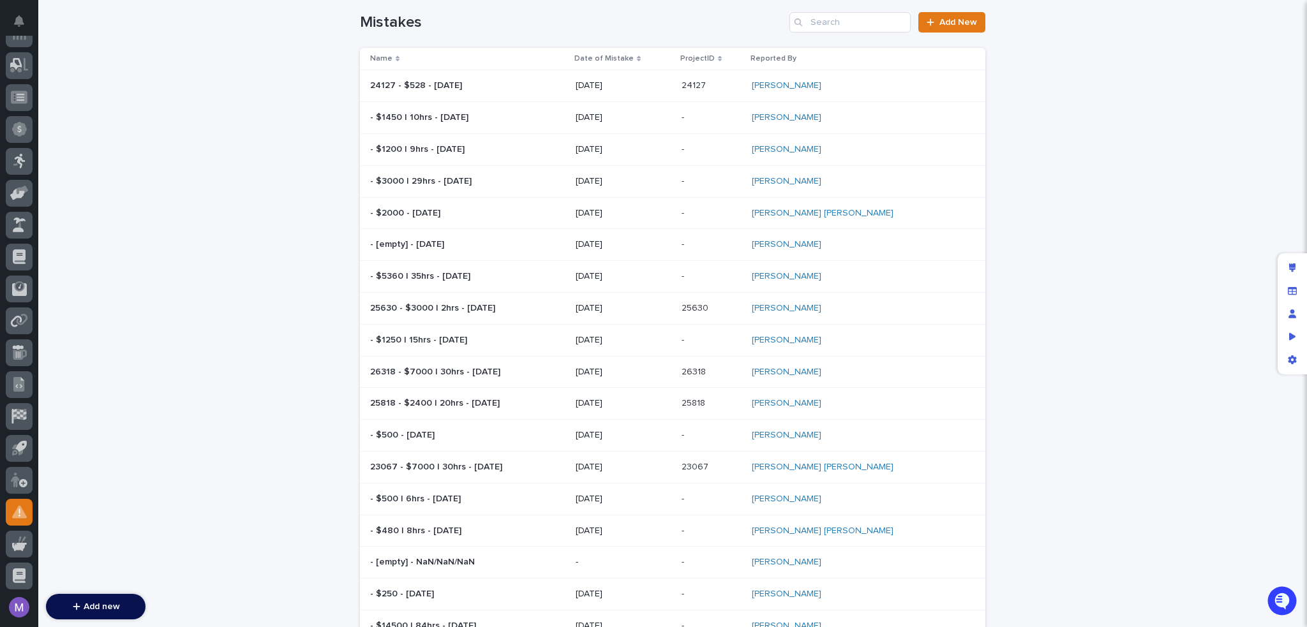
scroll to position [0, 0]
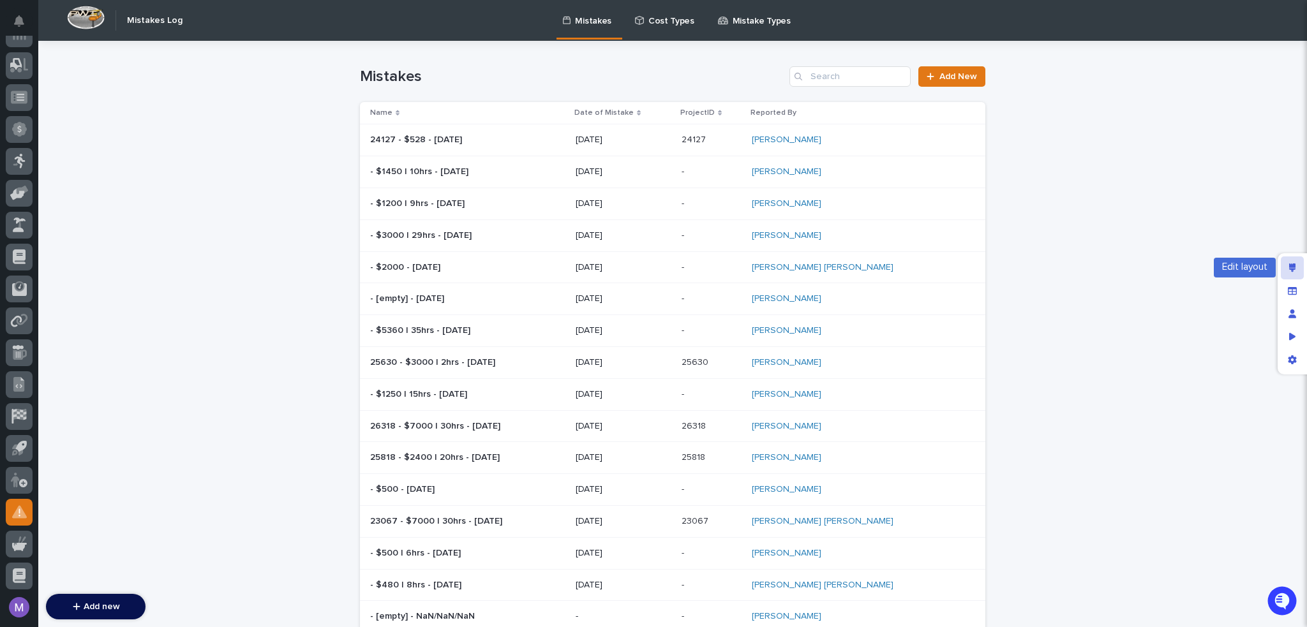
click at [1292, 260] on div "Edit layout" at bounding box center [1292, 268] width 23 height 23
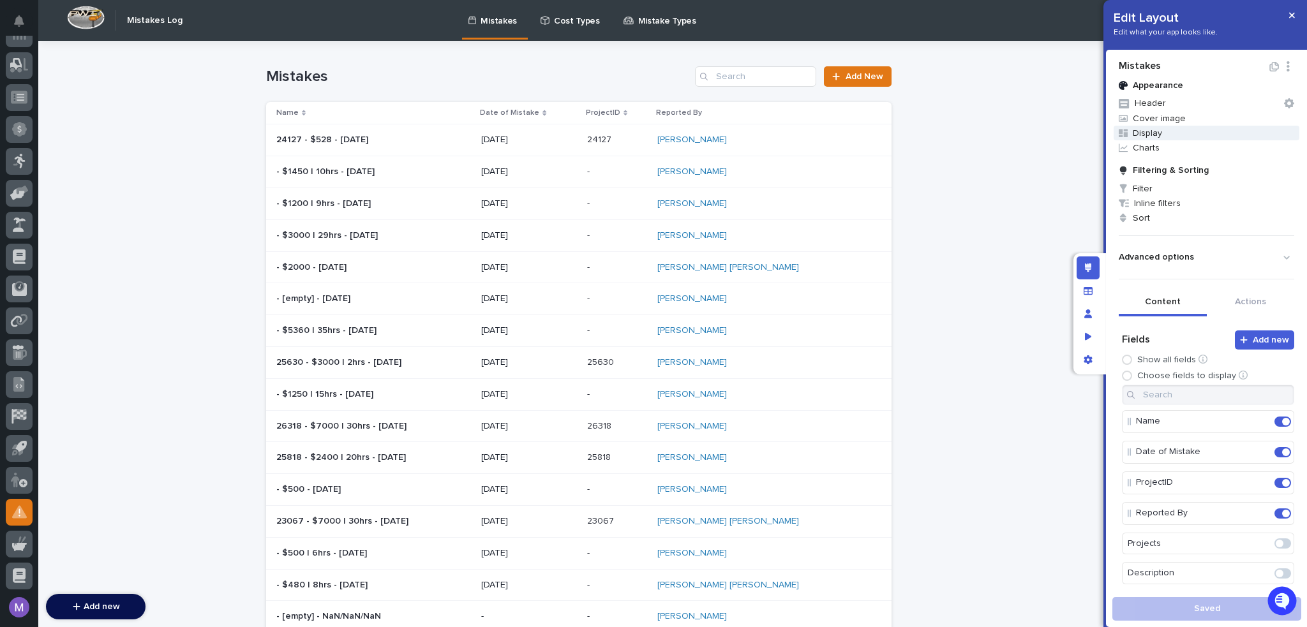
click at [1151, 126] on span "Display" at bounding box center [1207, 133] width 186 height 15
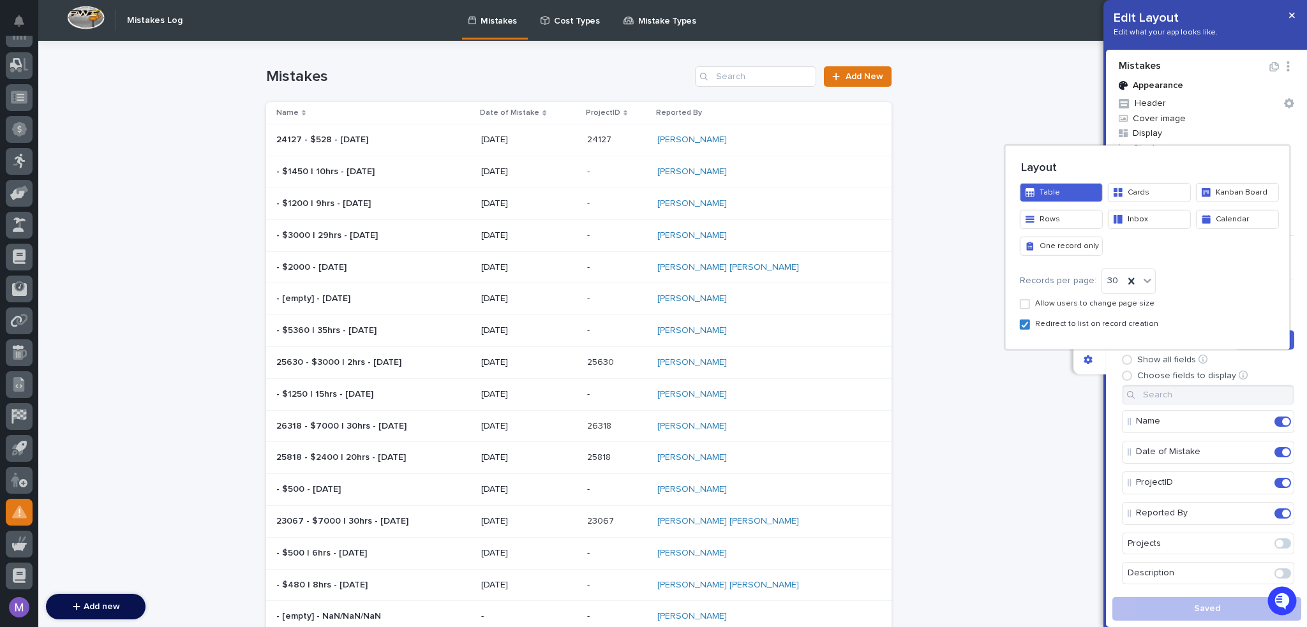
click at [1060, 220] on button "Rows" at bounding box center [1061, 218] width 83 height 19
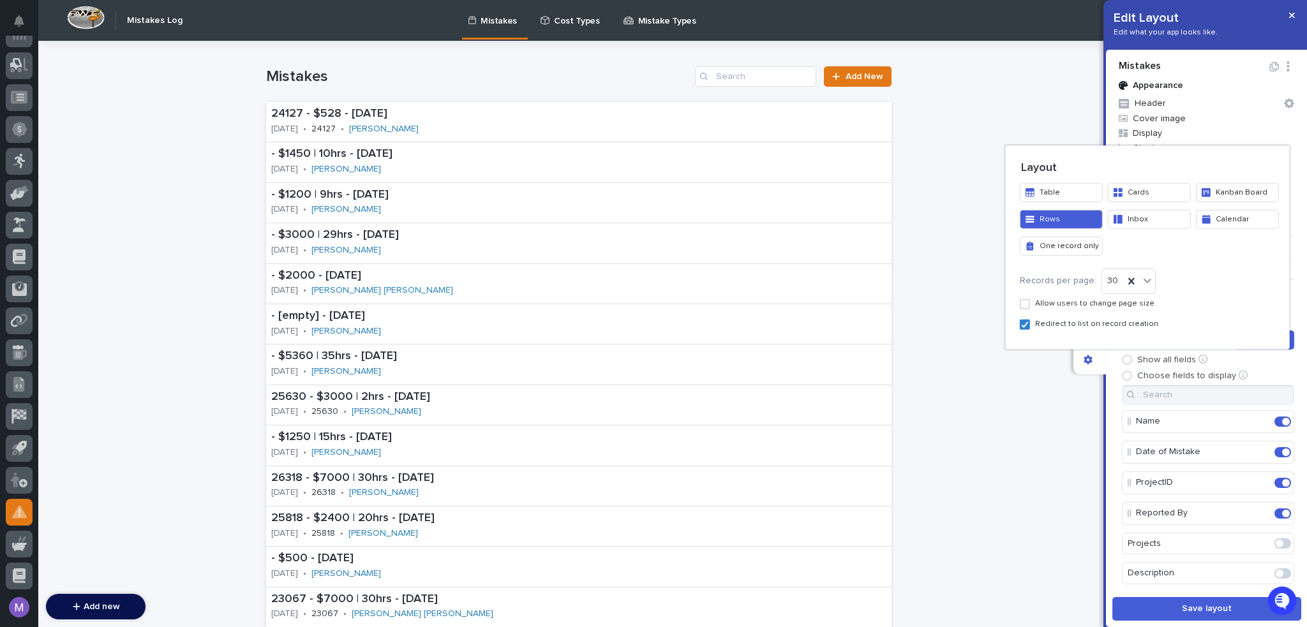
click at [1135, 216] on button "Inbox" at bounding box center [1149, 218] width 83 height 19
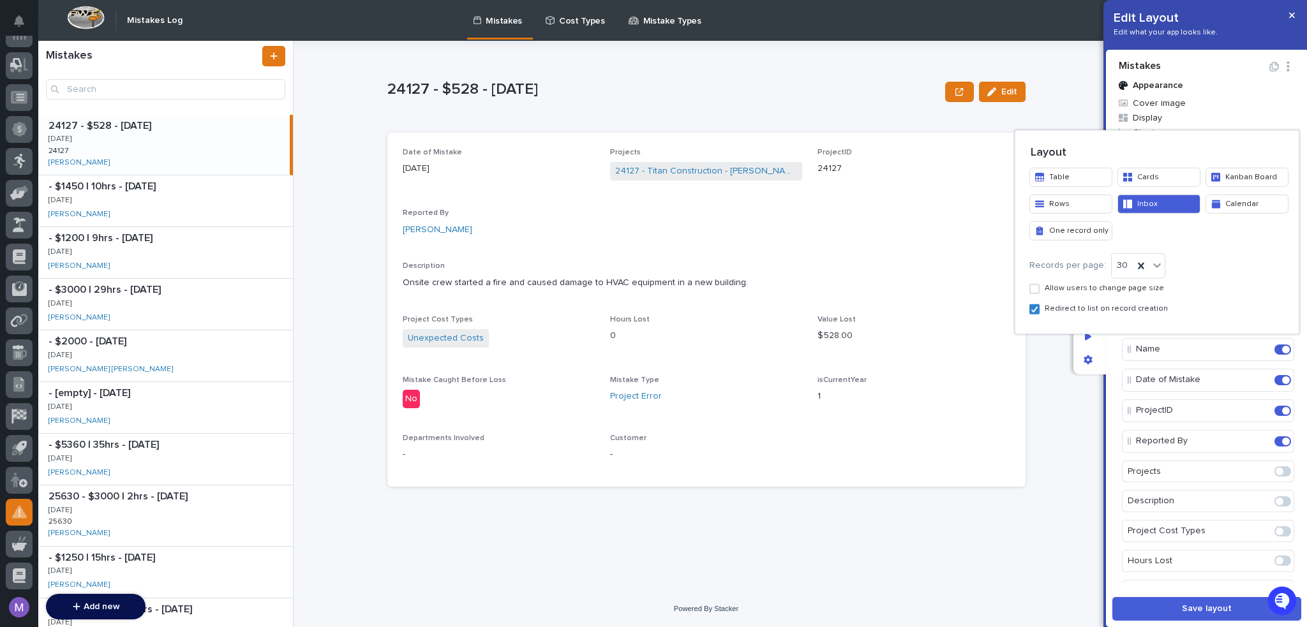
click at [1078, 176] on button "Table" at bounding box center [1071, 176] width 83 height 19
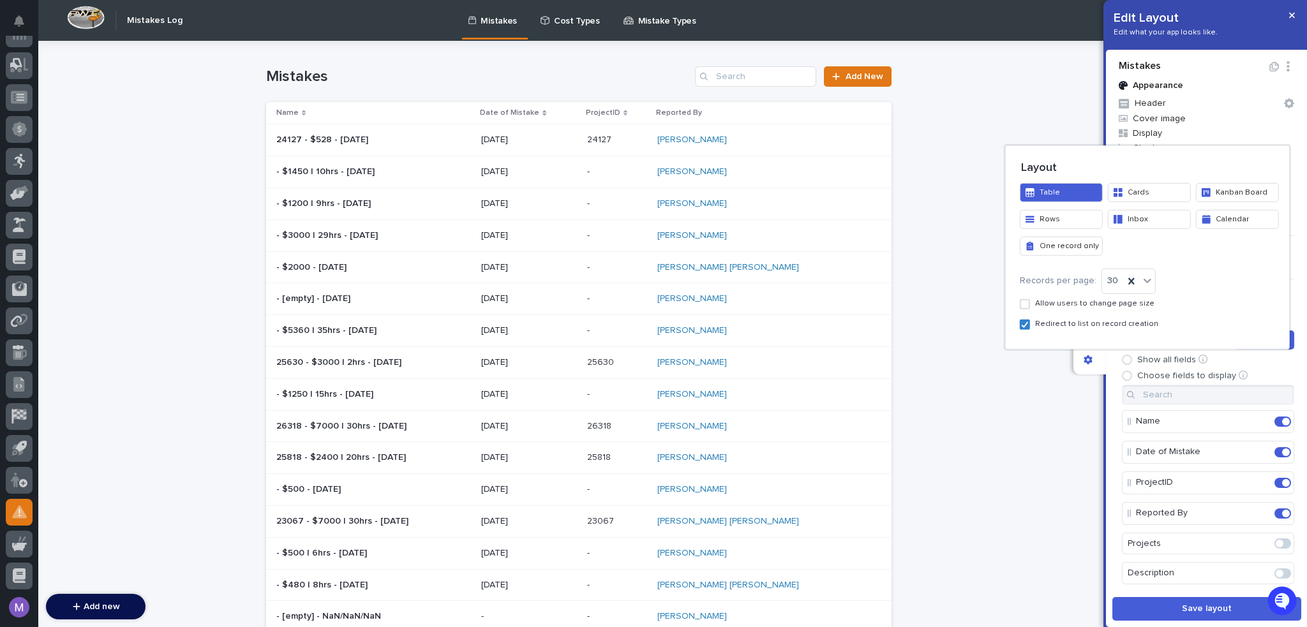
click at [970, 253] on div at bounding box center [653, 313] width 1307 height 627
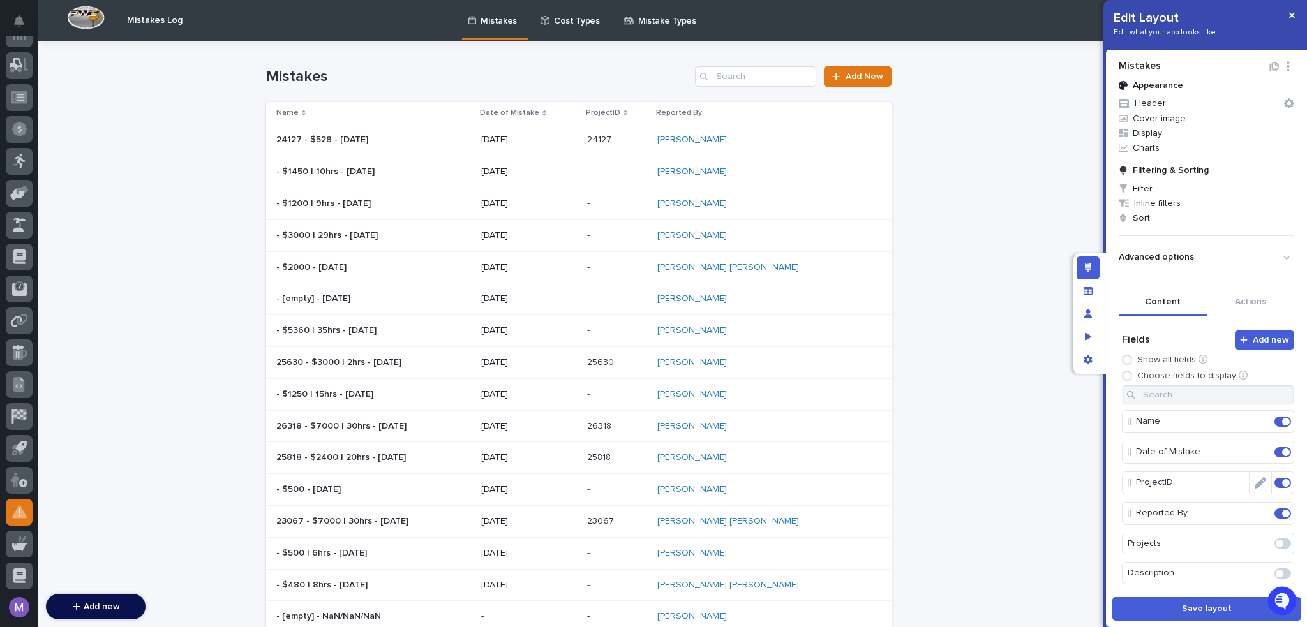
click at [1275, 486] on span at bounding box center [1283, 483] width 17 height 10
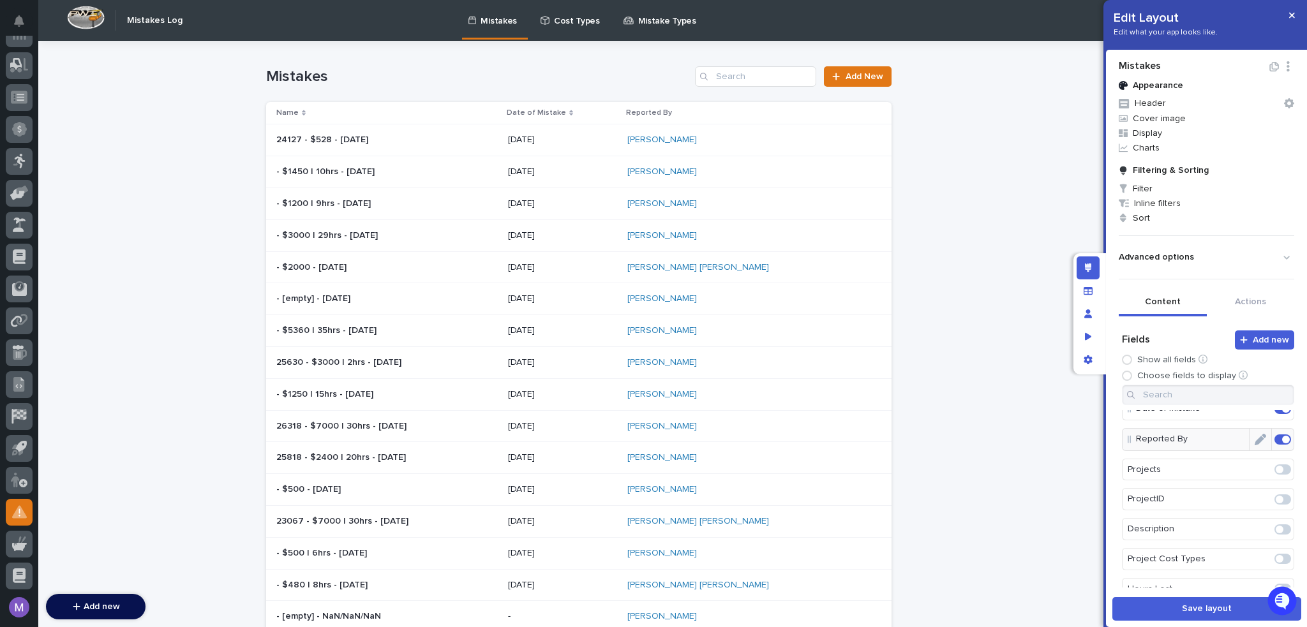
scroll to position [64, 0]
click at [1276, 510] on span at bounding box center [1280, 510] width 8 height 8
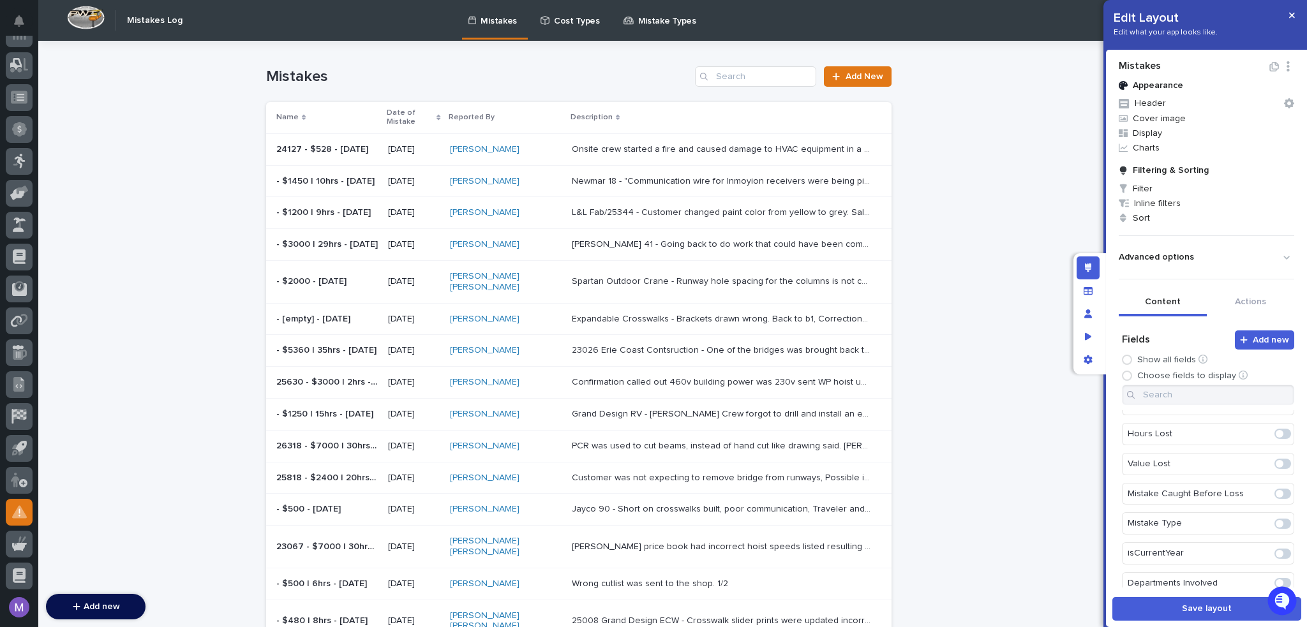
scroll to position [221, 0]
click at [1276, 557] on span at bounding box center [1280, 561] width 8 height 8
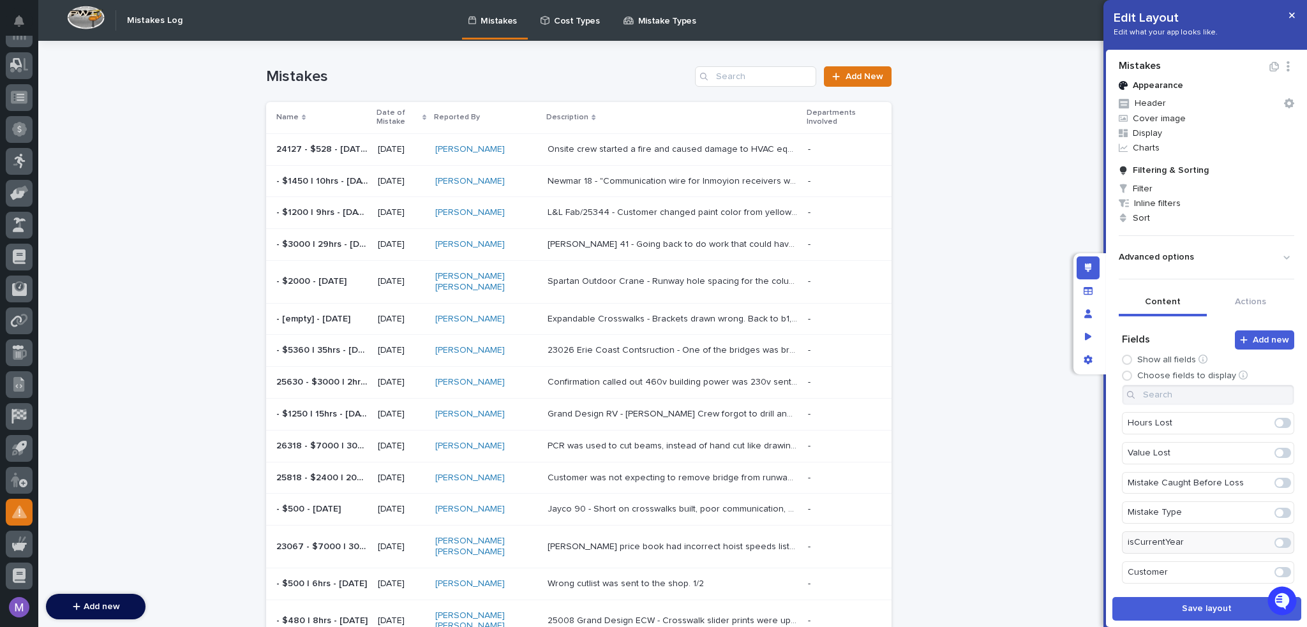
scroll to position [0, 0]
click at [1282, 513] on span at bounding box center [1286, 514] width 8 height 8
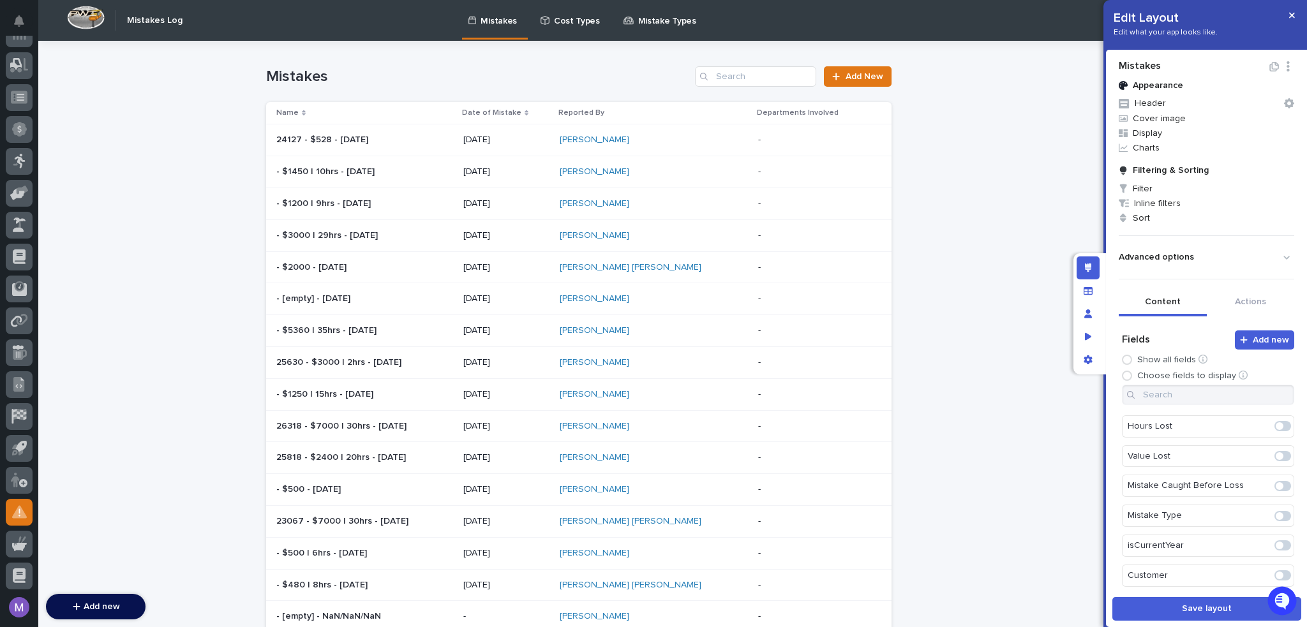
scroll to position [240, 0]
click at [1151, 216] on span "Sort" at bounding box center [1207, 218] width 186 height 15
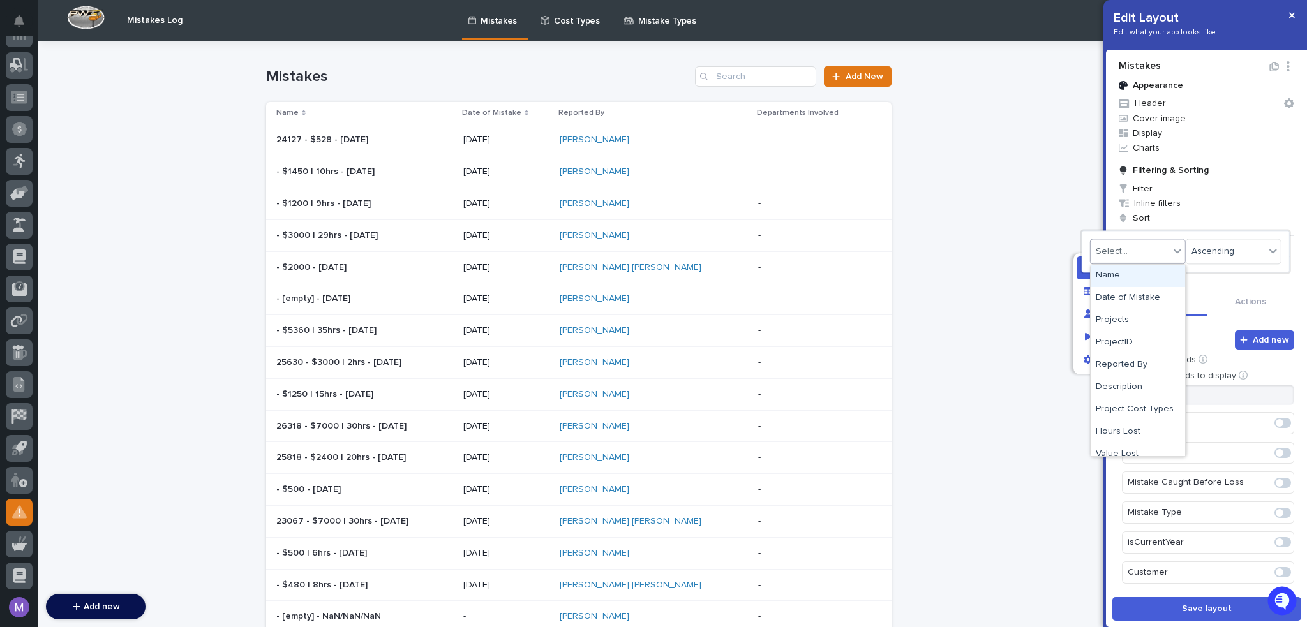
click at [1153, 250] on div "Select..." at bounding box center [1130, 252] width 79 height 19
click at [1140, 301] on div "Date of Mistake" at bounding box center [1138, 298] width 94 height 22
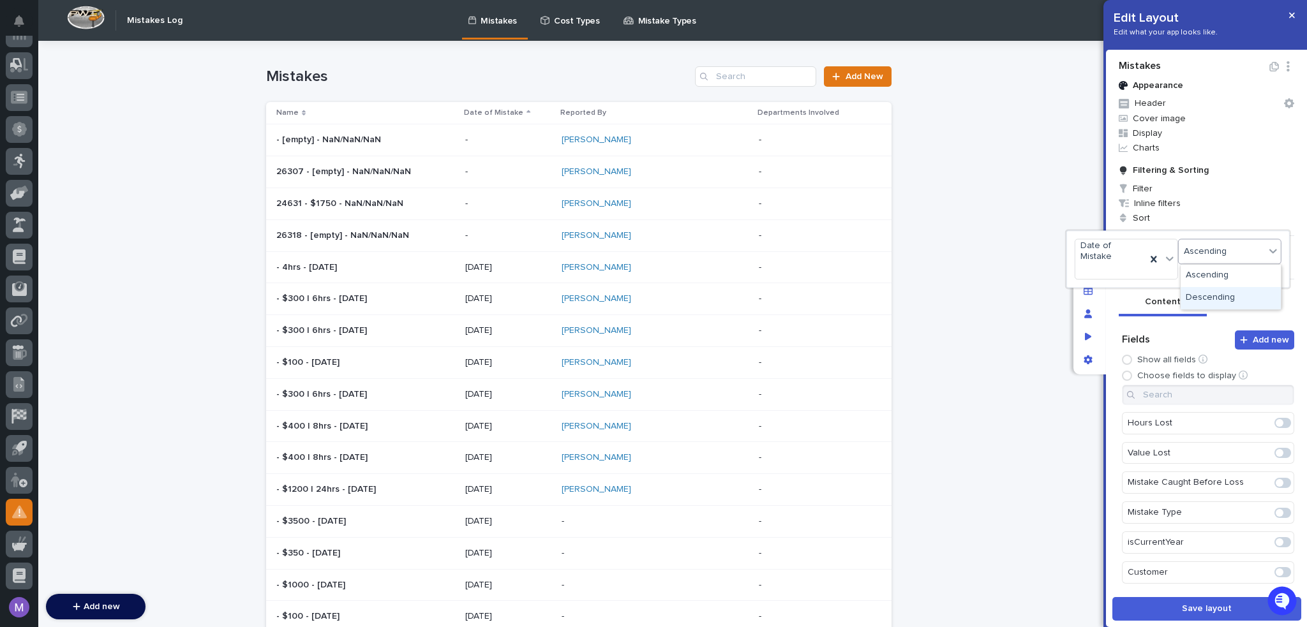
click at [1116, 317] on div at bounding box center [653, 313] width 1307 height 627
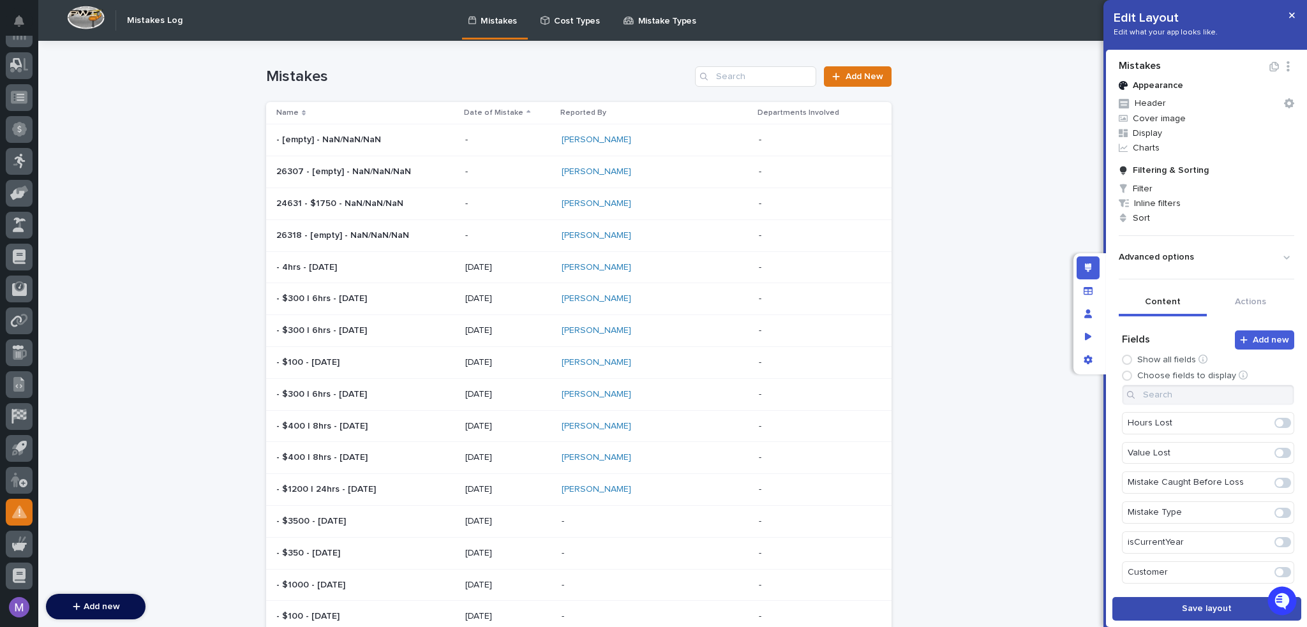
click at [1211, 603] on button "Save layout" at bounding box center [1207, 609] width 189 height 24
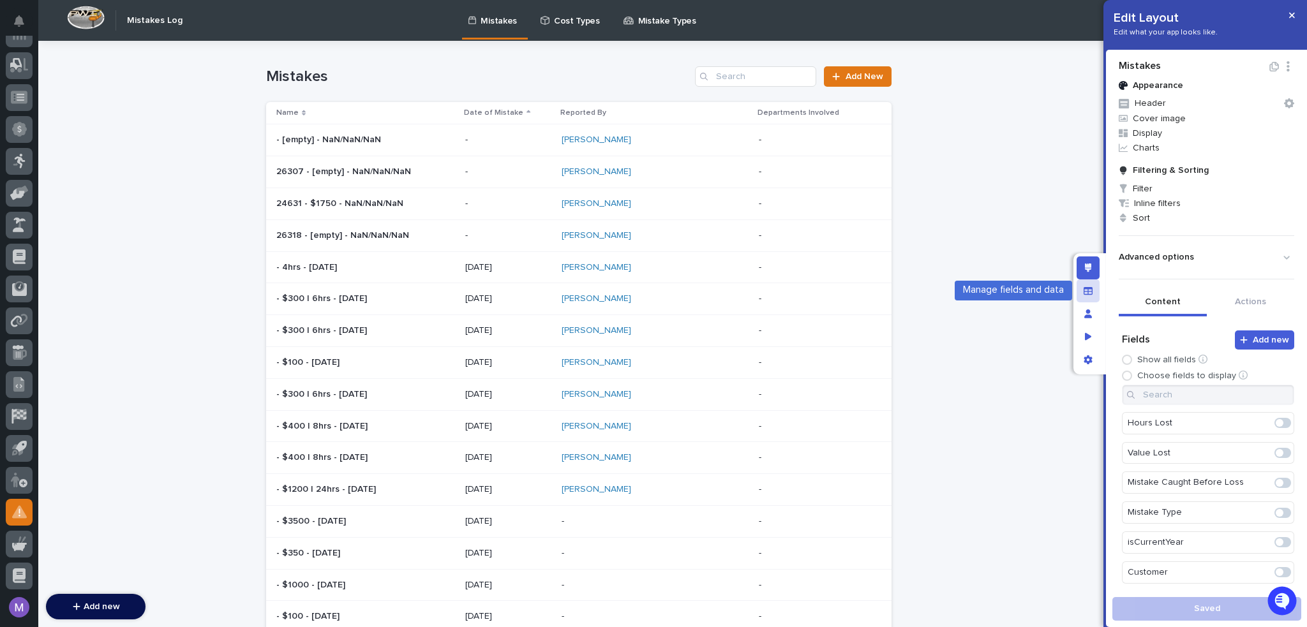
click at [1077, 287] on div "Manage fields and data" at bounding box center [1088, 291] width 23 height 23
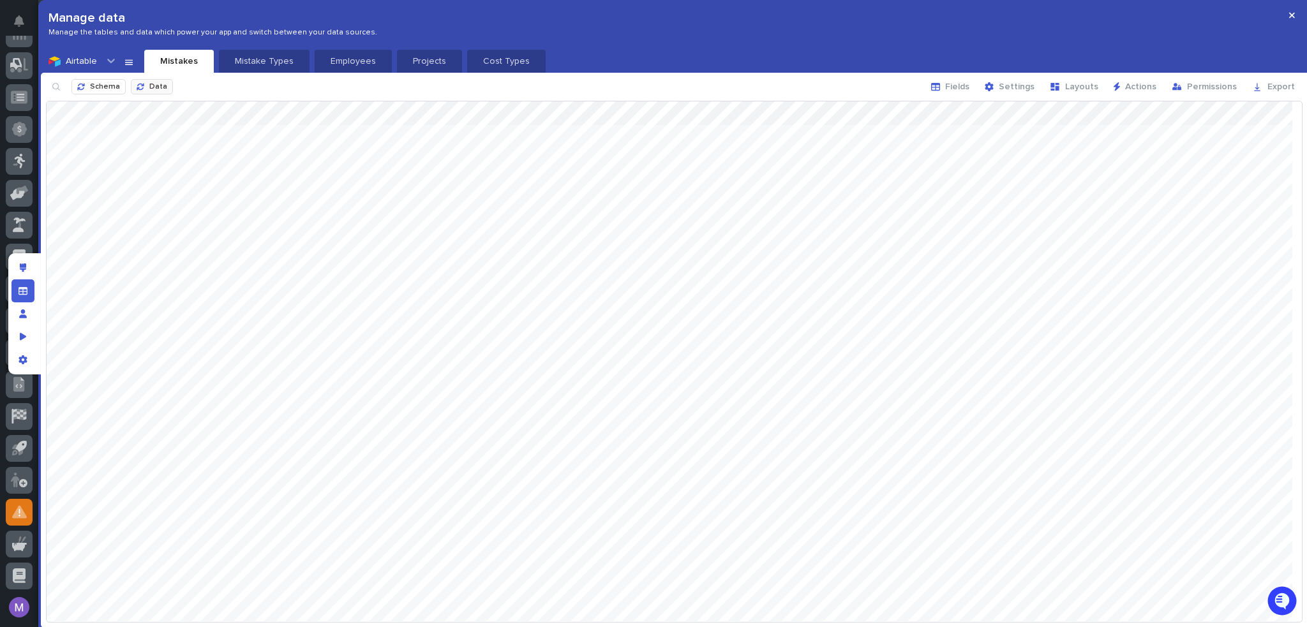
click at [160, 87] on span "Data" at bounding box center [158, 87] width 18 height 8
click at [22, 287] on icon "Manage fields and data" at bounding box center [23, 291] width 9 height 9
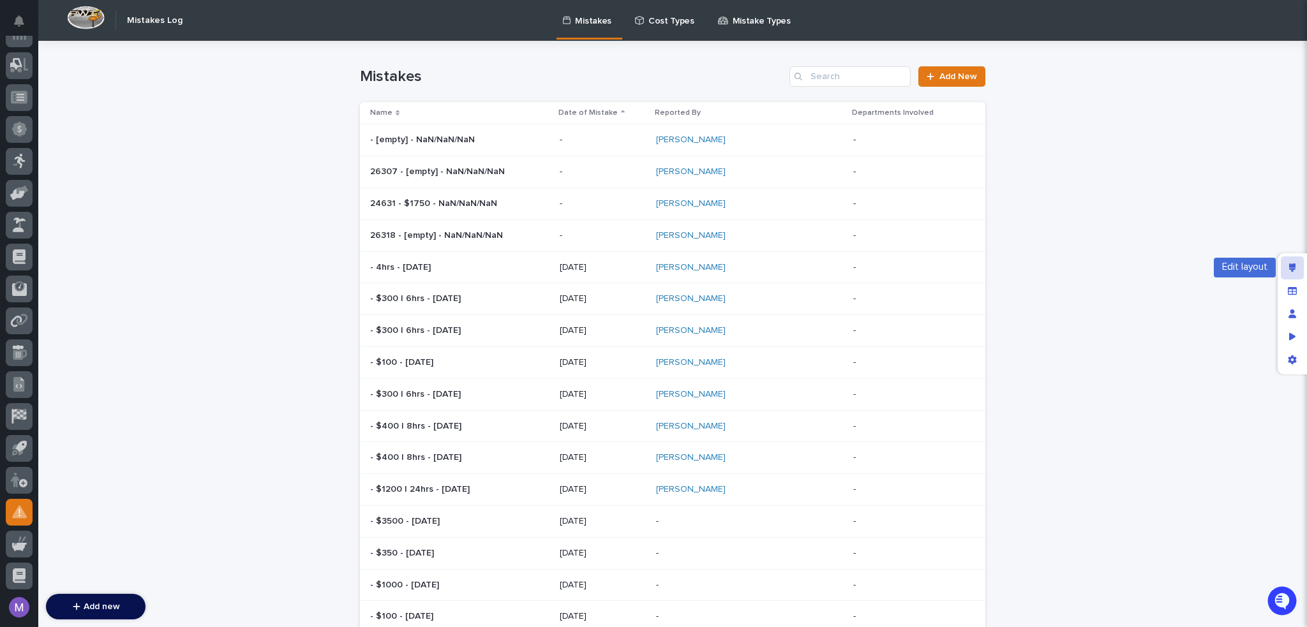
click at [1291, 272] on icon "Edit layout" at bounding box center [1292, 268] width 7 height 9
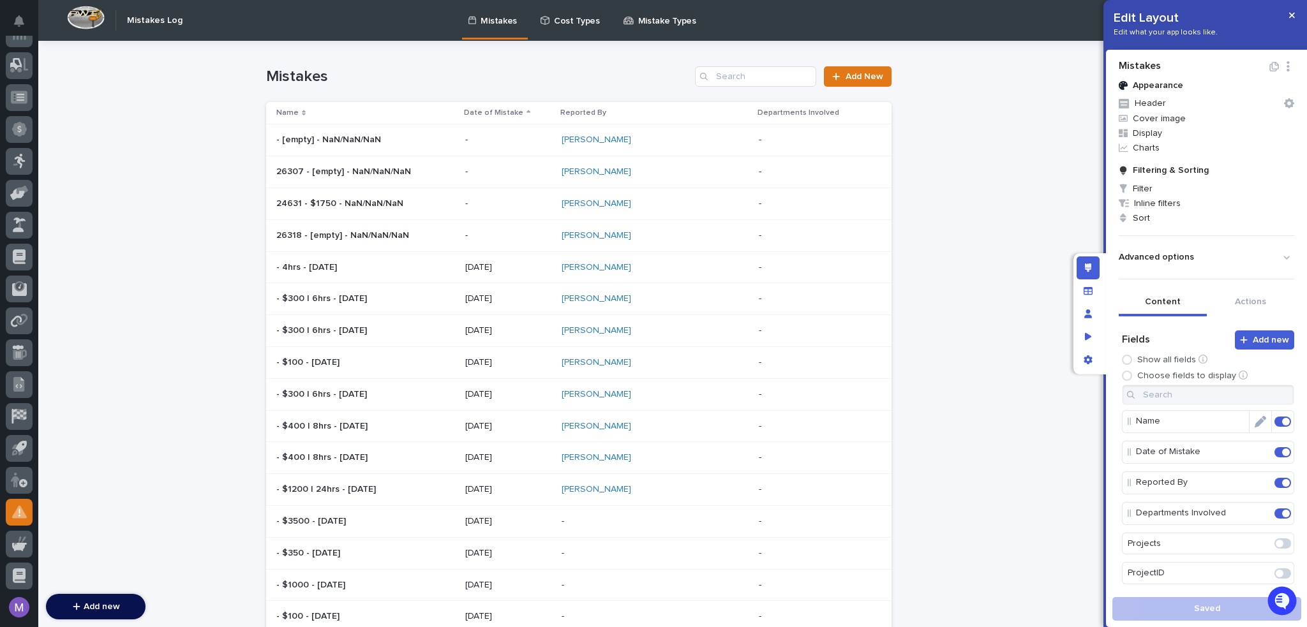
click at [1282, 420] on span at bounding box center [1286, 422] width 8 height 8
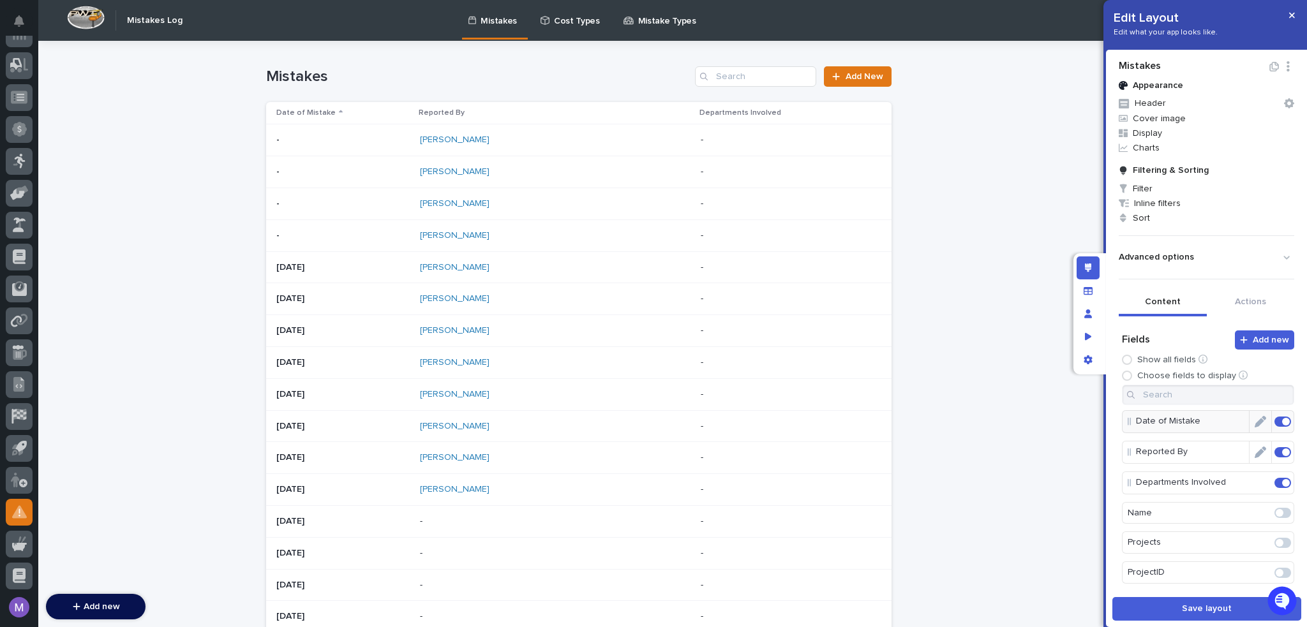
click at [1282, 451] on span at bounding box center [1286, 453] width 8 height 8
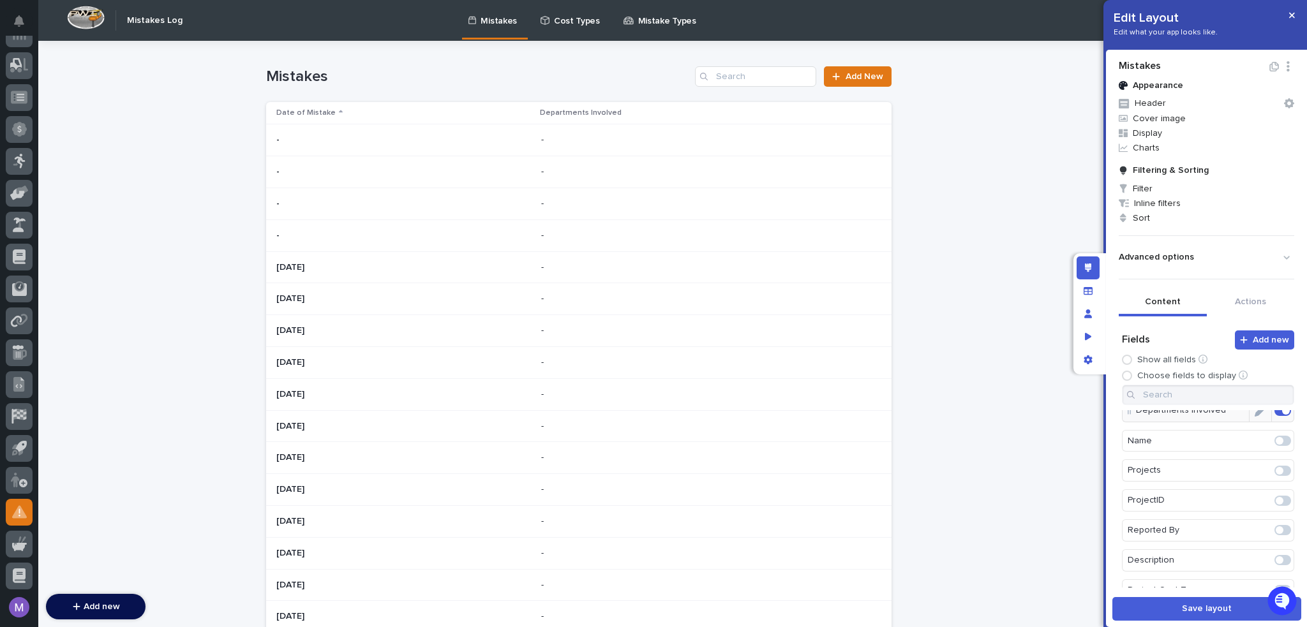
scroll to position [64, 0]
click at [1275, 536] on span at bounding box center [1283, 538] width 17 height 10
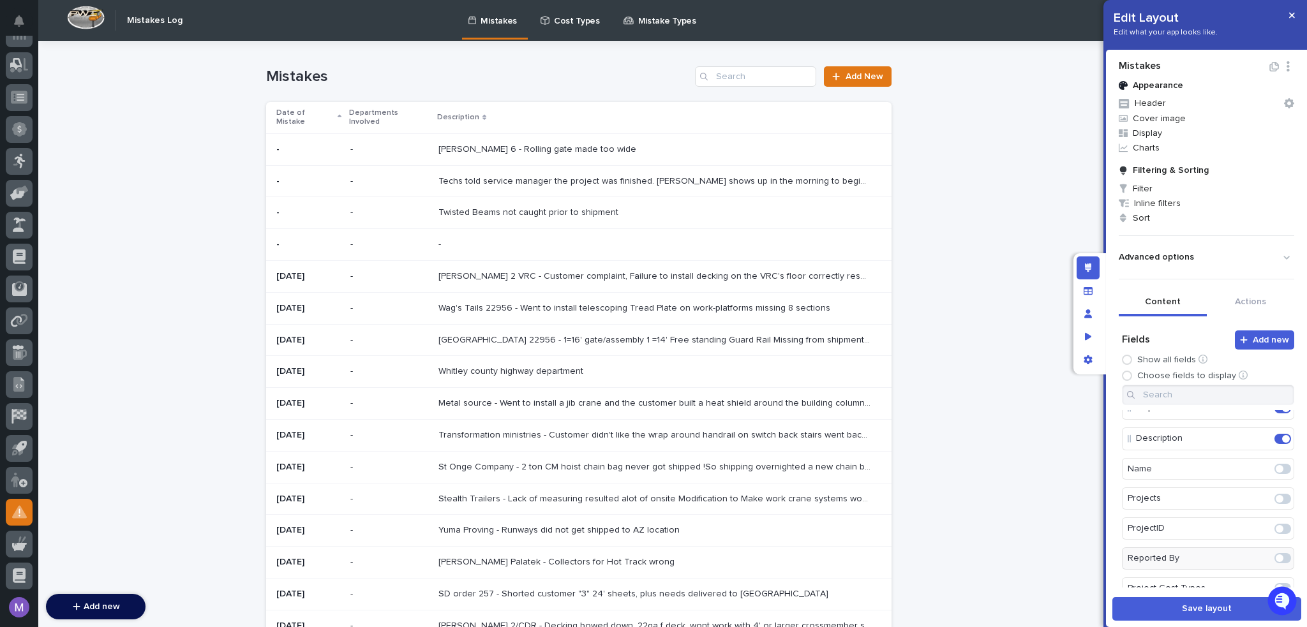
scroll to position [0, 0]
click at [1251, 478] on button "Edit" at bounding box center [1261, 483] width 22 height 22
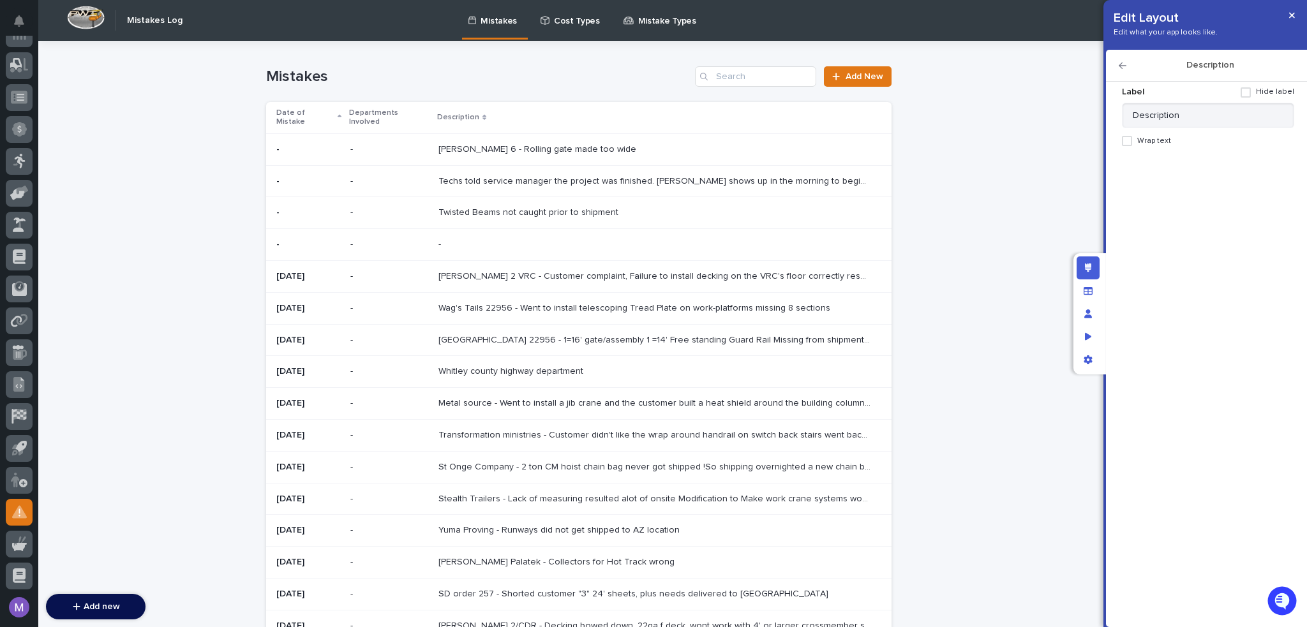
click at [1139, 137] on span "Wrap text" at bounding box center [1154, 141] width 34 height 9
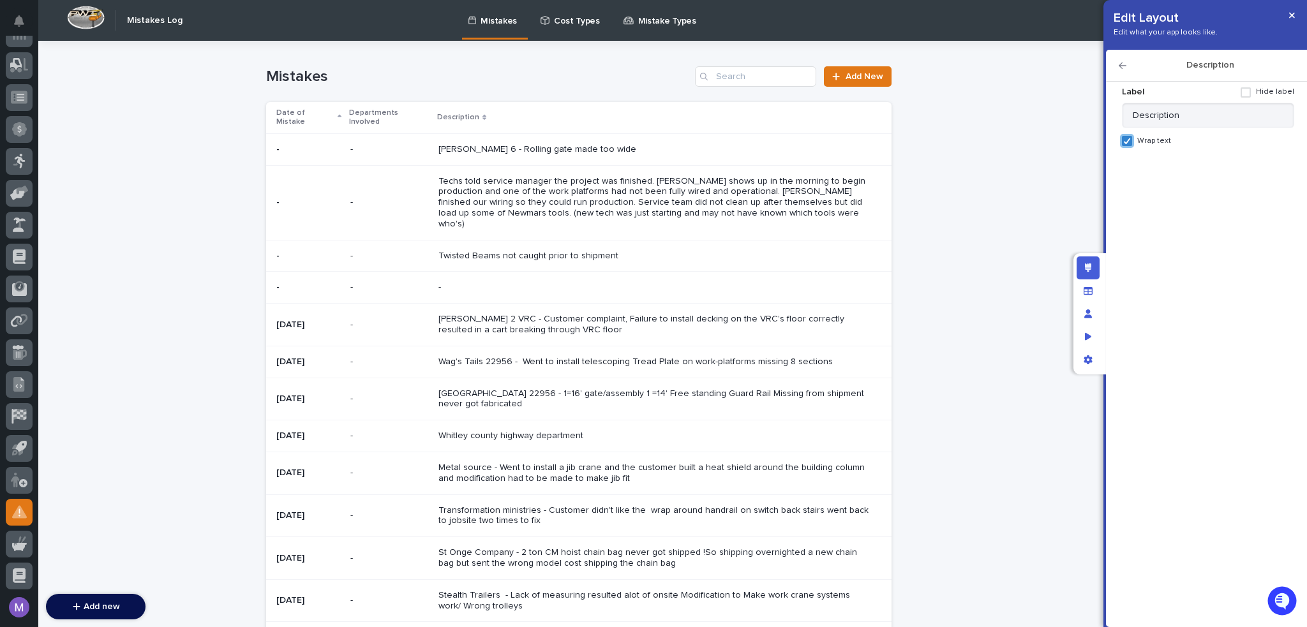
click at [1123, 62] on icon "button" at bounding box center [1123, 65] width 8 height 9
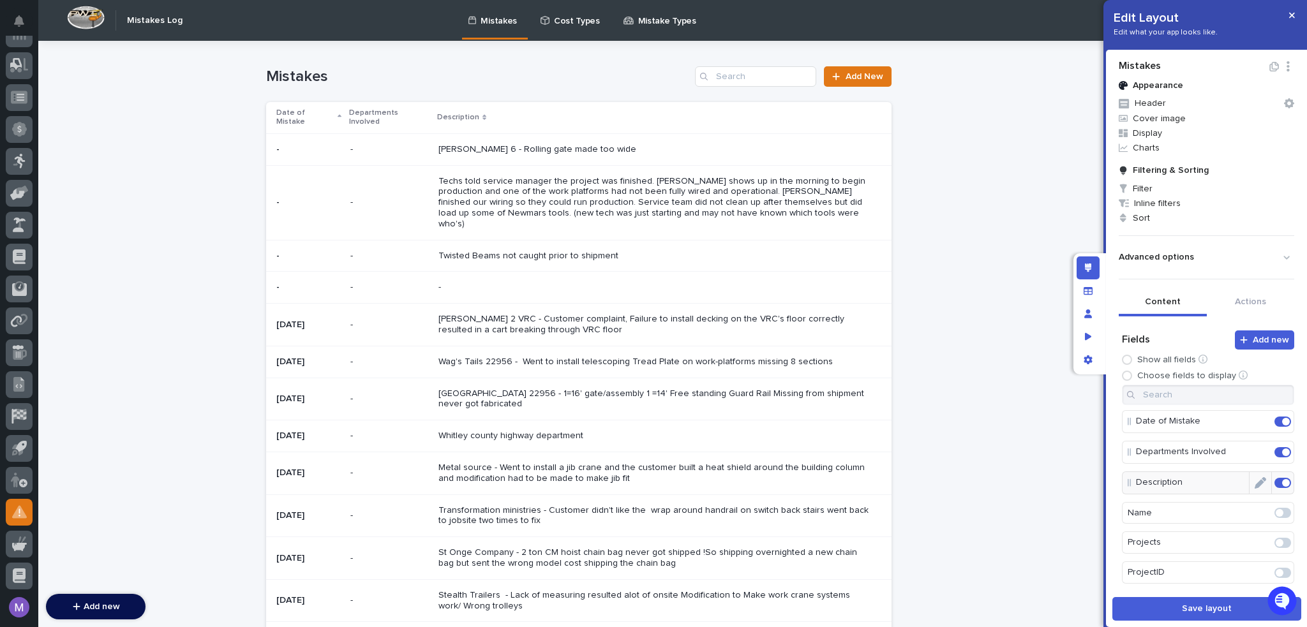
click at [1275, 481] on span at bounding box center [1283, 483] width 17 height 10
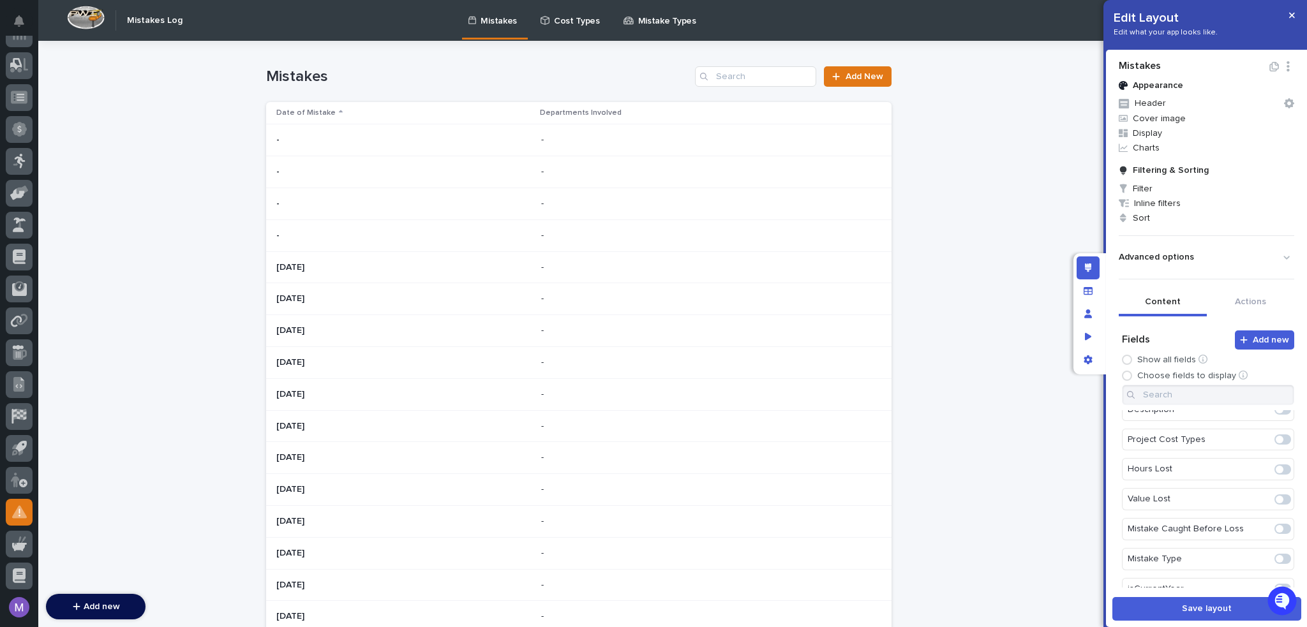
scroll to position [238, 0]
click at [1276, 420] on span at bounding box center [1280, 424] width 8 height 8
click at [1275, 448] on span at bounding box center [1283, 453] width 17 height 10
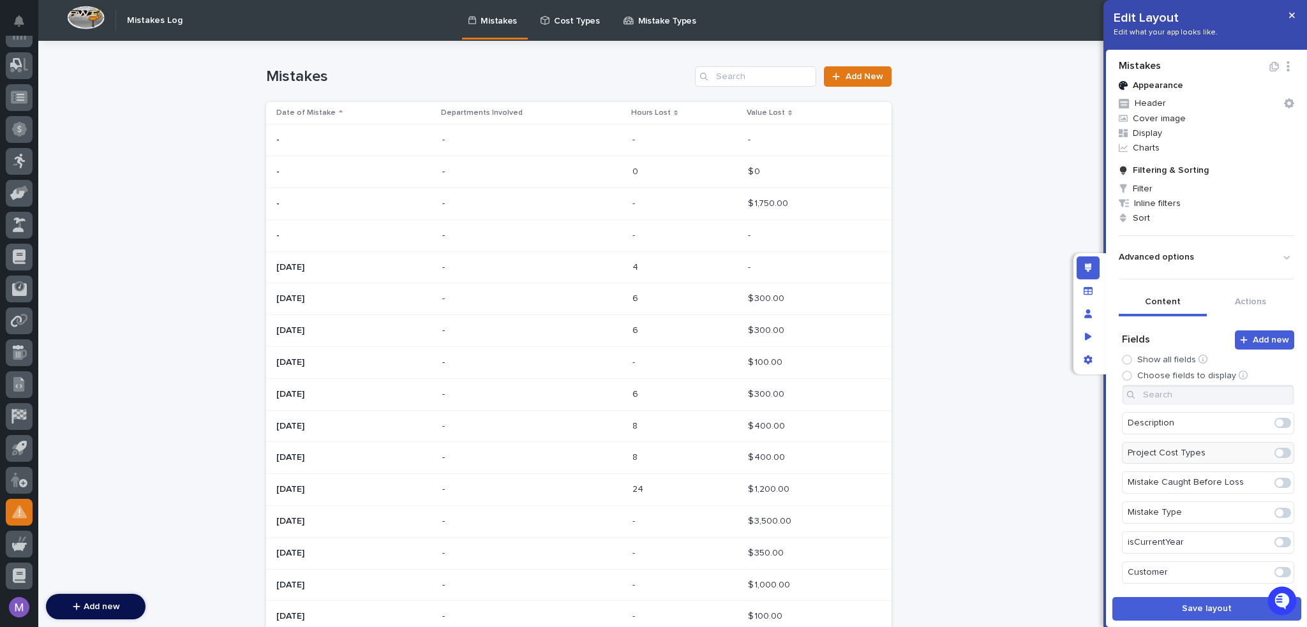
scroll to position [176, 0]
click at [990, 233] on div "Loading... Saving… Loading... Saving… Mistakes ******** Add New Date of Mistake…" at bounding box center [578, 614] width 1081 height 1146
click at [1156, 204] on span "Inline filters" at bounding box center [1207, 203] width 186 height 15
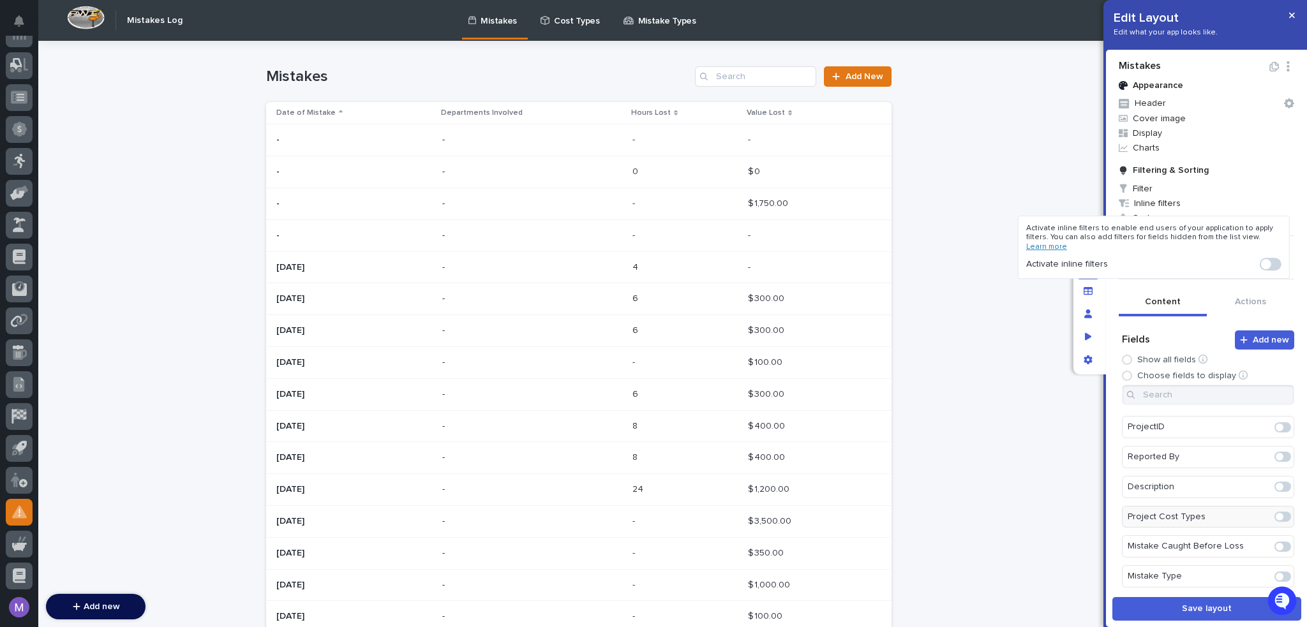
click at [1268, 264] on span at bounding box center [1266, 264] width 10 height 10
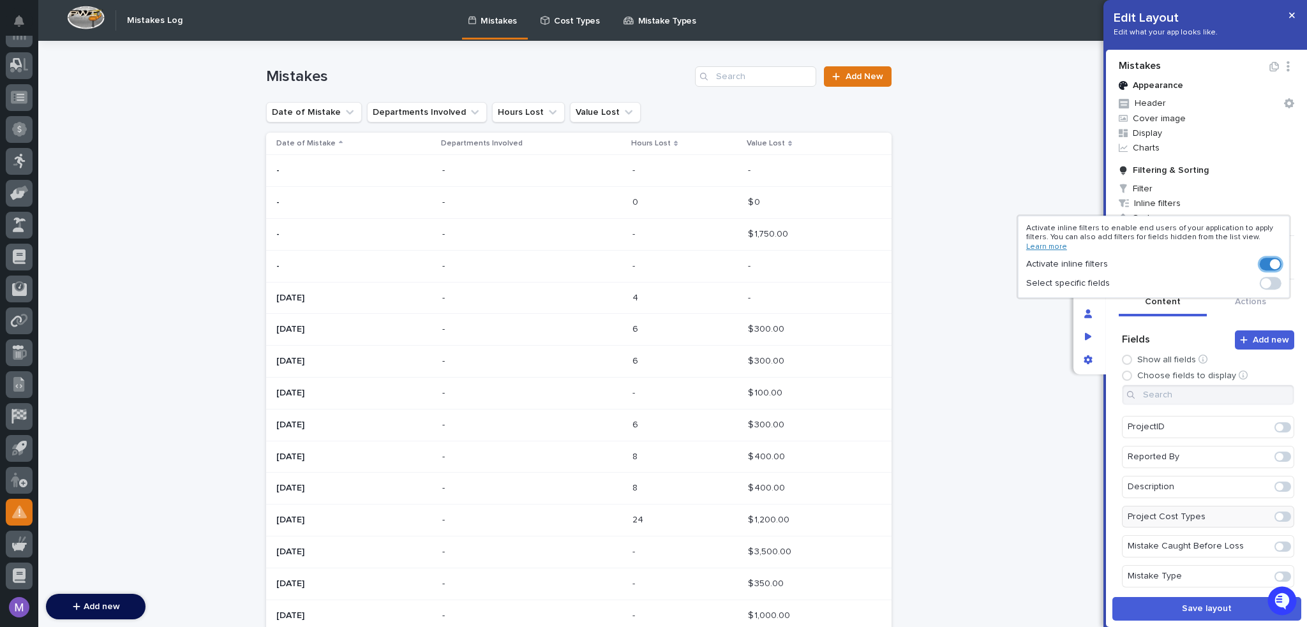
click at [1275, 288] on span at bounding box center [1271, 283] width 22 height 13
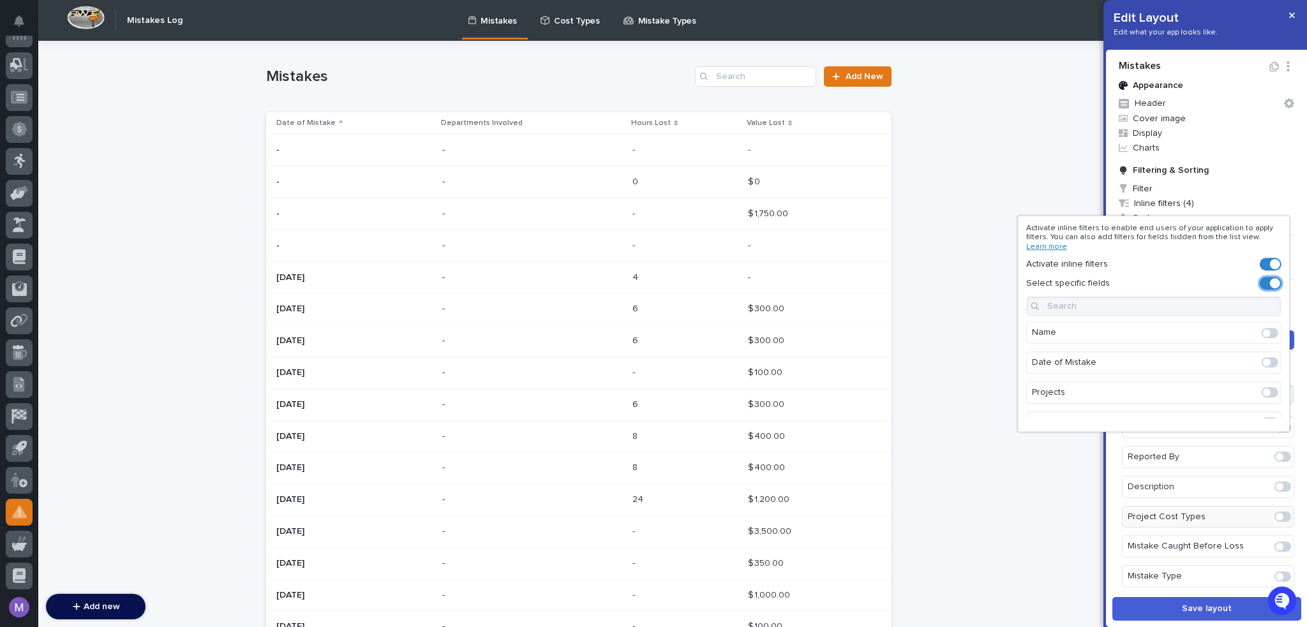
click at [1264, 361] on span at bounding box center [1267, 363] width 8 height 8
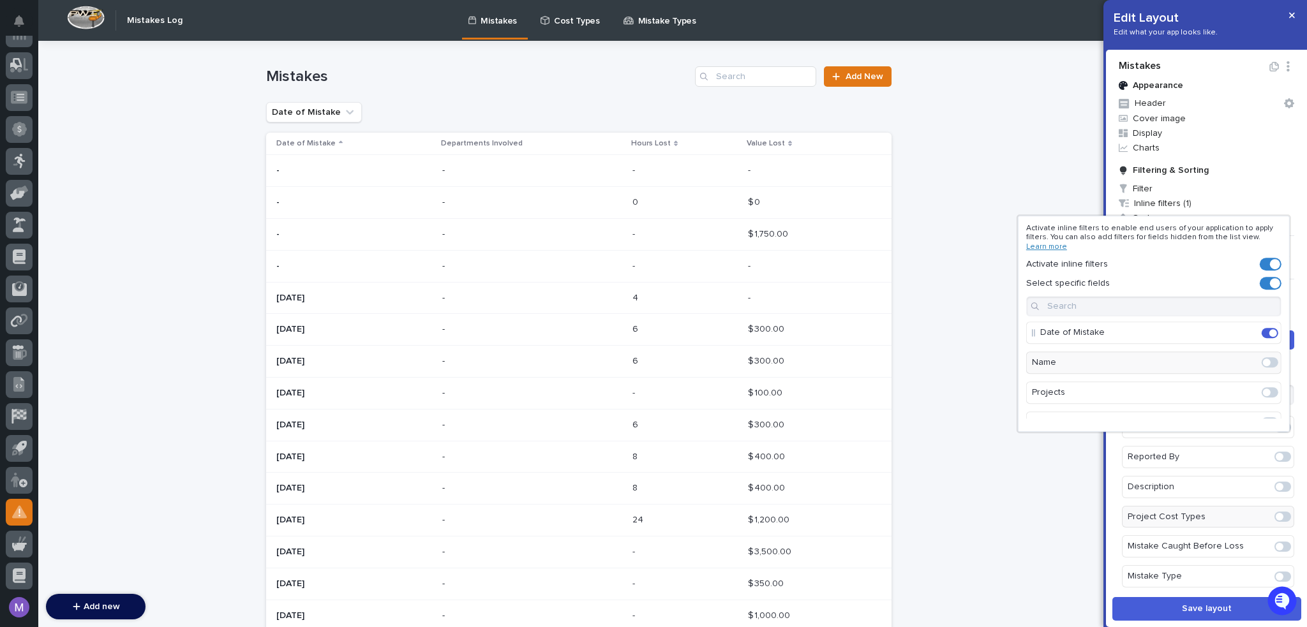
click at [1266, 391] on span at bounding box center [1270, 392] width 17 height 10
click at [1263, 388] on span at bounding box center [1267, 389] width 8 height 8
click at [1263, 386] on span at bounding box center [1267, 385] width 8 height 8
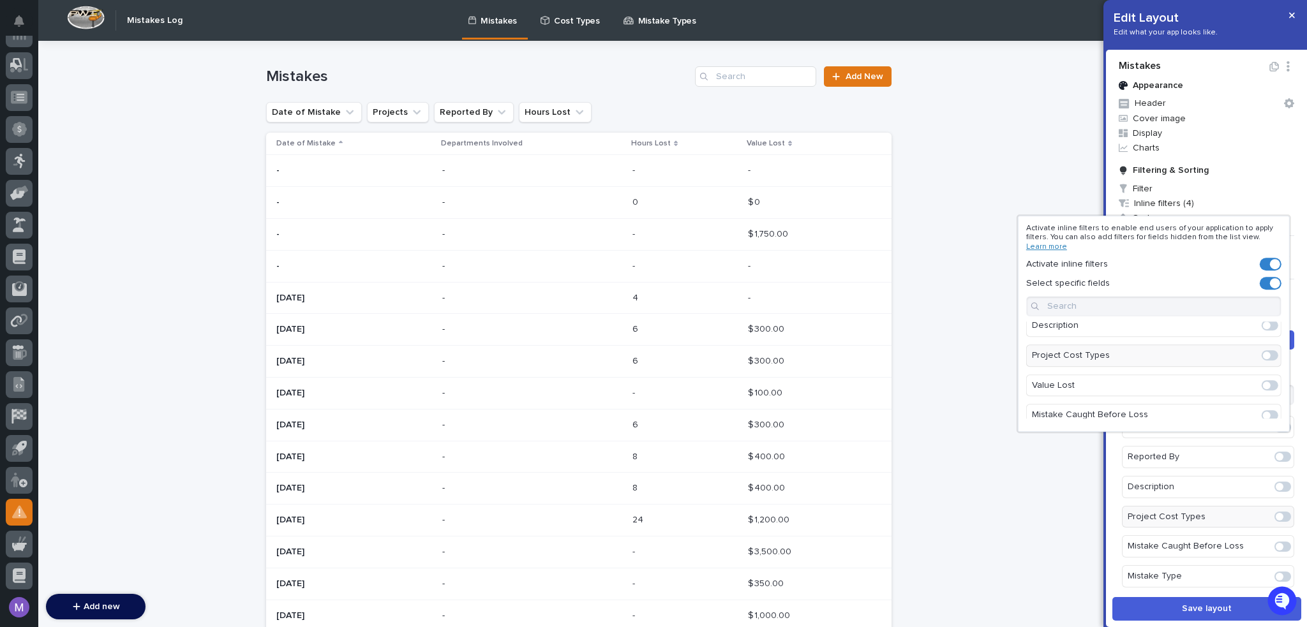
click at [1263, 386] on span at bounding box center [1267, 386] width 8 height 8
click at [1263, 384] on span at bounding box center [1267, 386] width 8 height 8
click at [1263, 382] on span at bounding box center [1267, 386] width 8 height 8
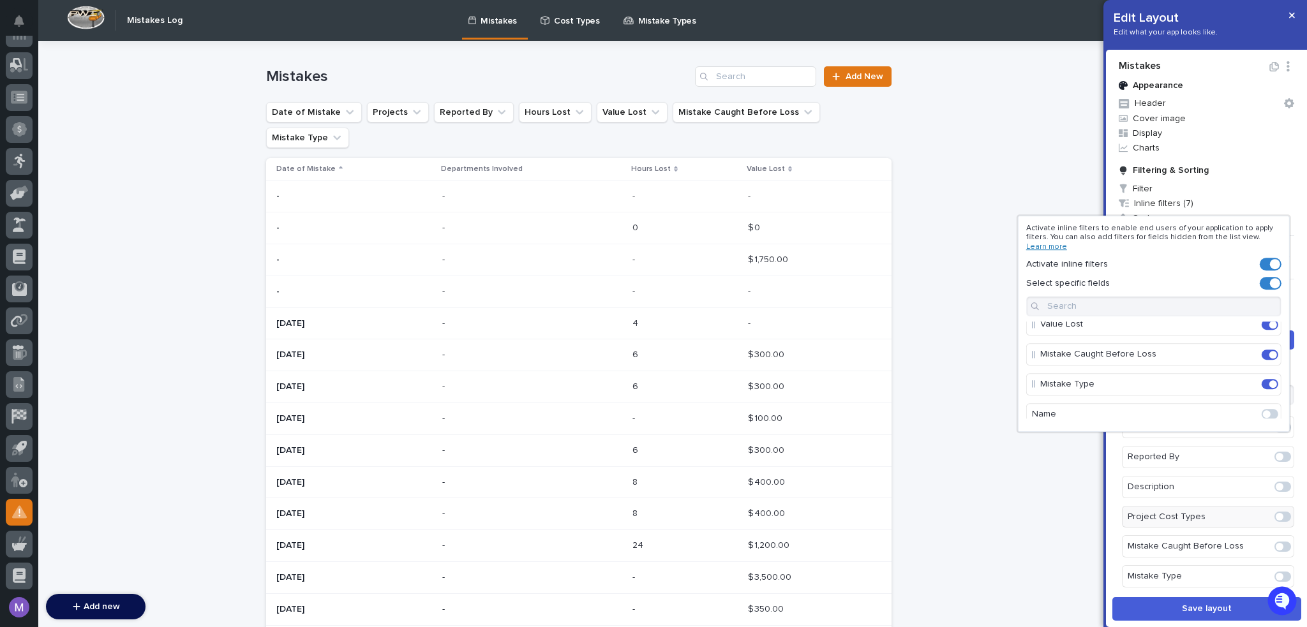
scroll to position [128, 0]
